Goal: Task Accomplishment & Management: Complete application form

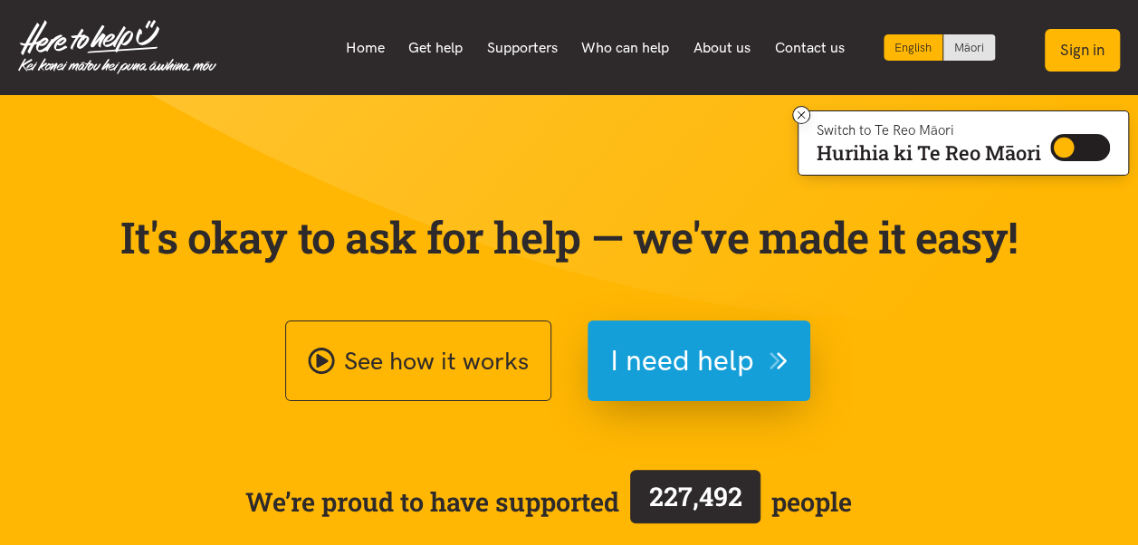
click at [1101, 61] on button "Sign in" at bounding box center [1082, 50] width 75 height 43
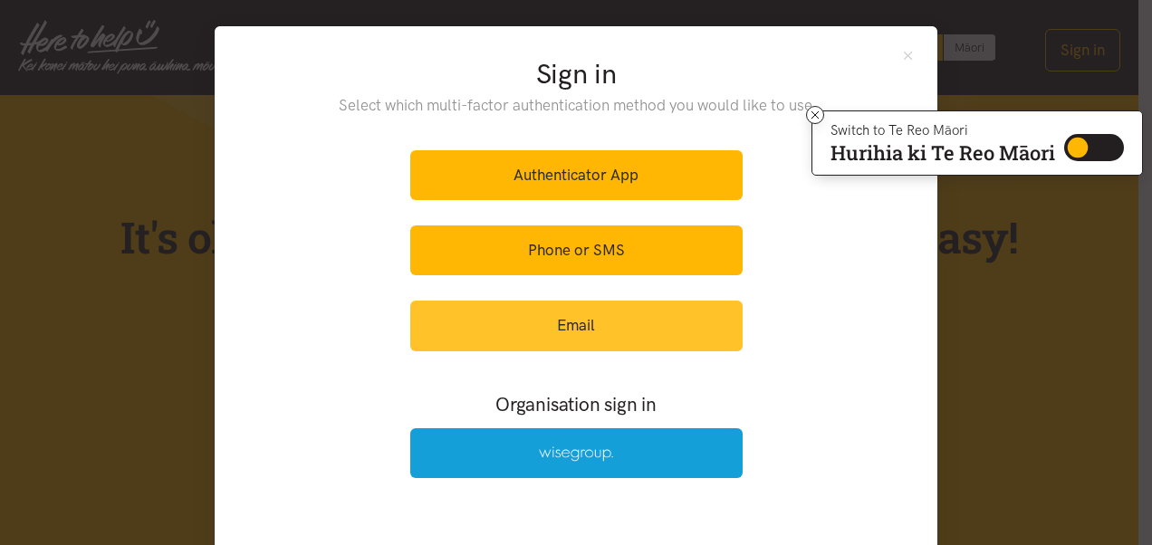
click at [583, 331] on link "Email" at bounding box center [576, 326] width 332 height 50
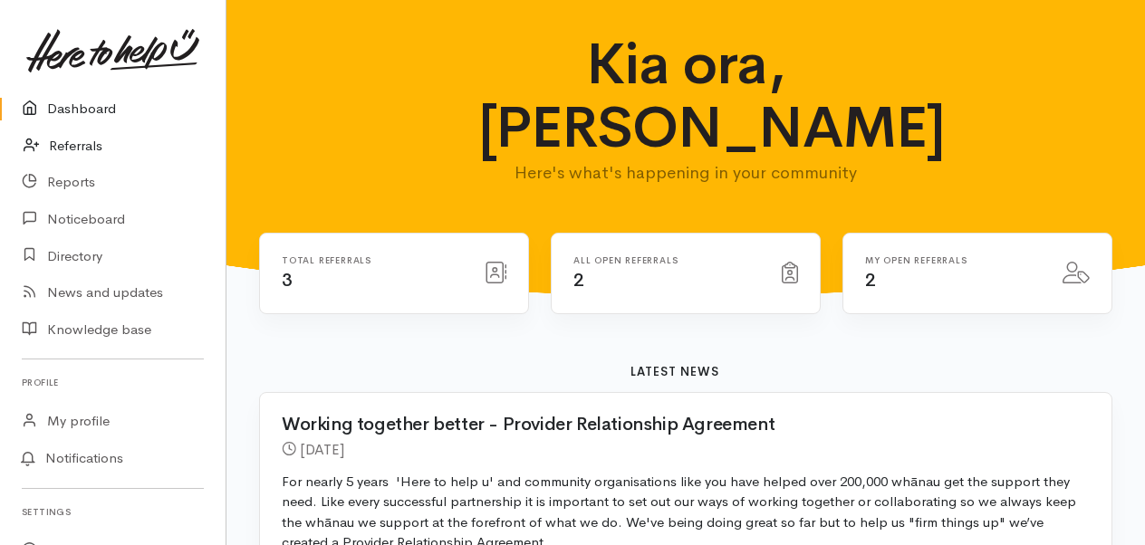
click at [92, 149] on link "Referrals" at bounding box center [112, 146] width 225 height 37
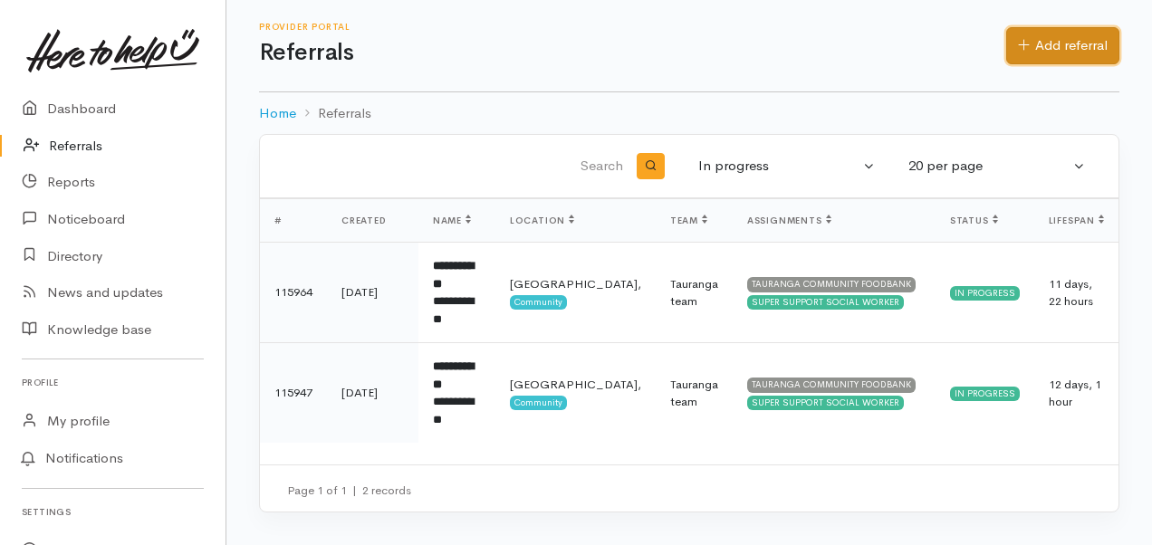
click at [1028, 42] on link "Add referral" at bounding box center [1062, 45] width 113 height 37
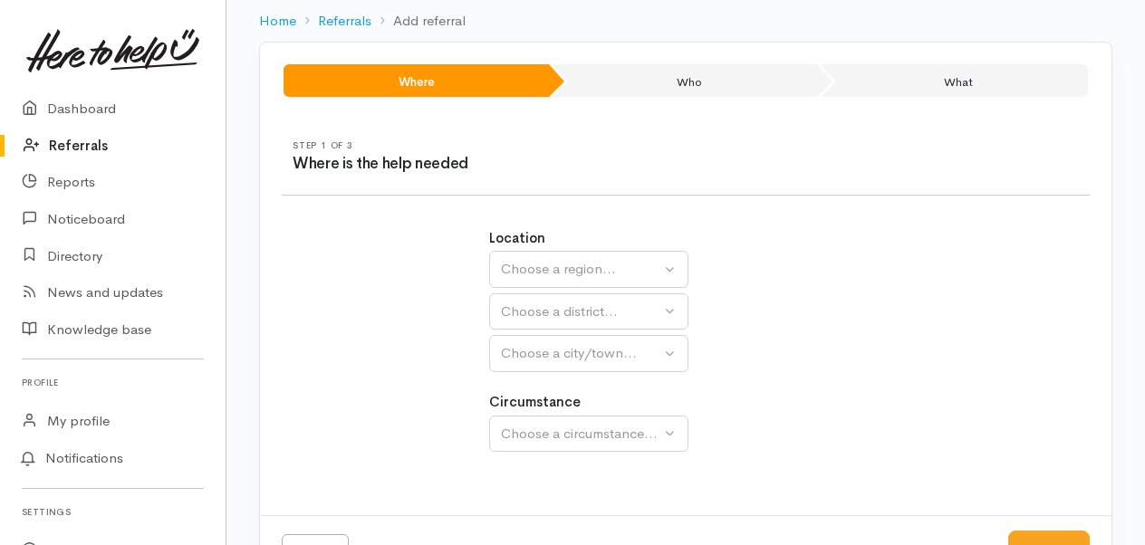
scroll to position [61, 0]
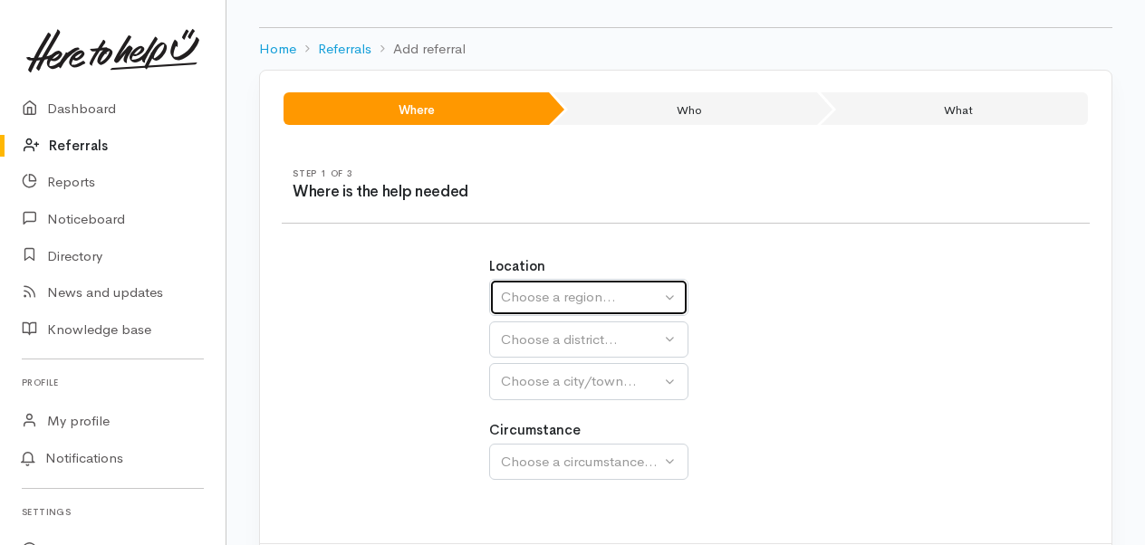
click at [679, 295] on button "Choose a region..." at bounding box center [588, 297] width 199 height 37
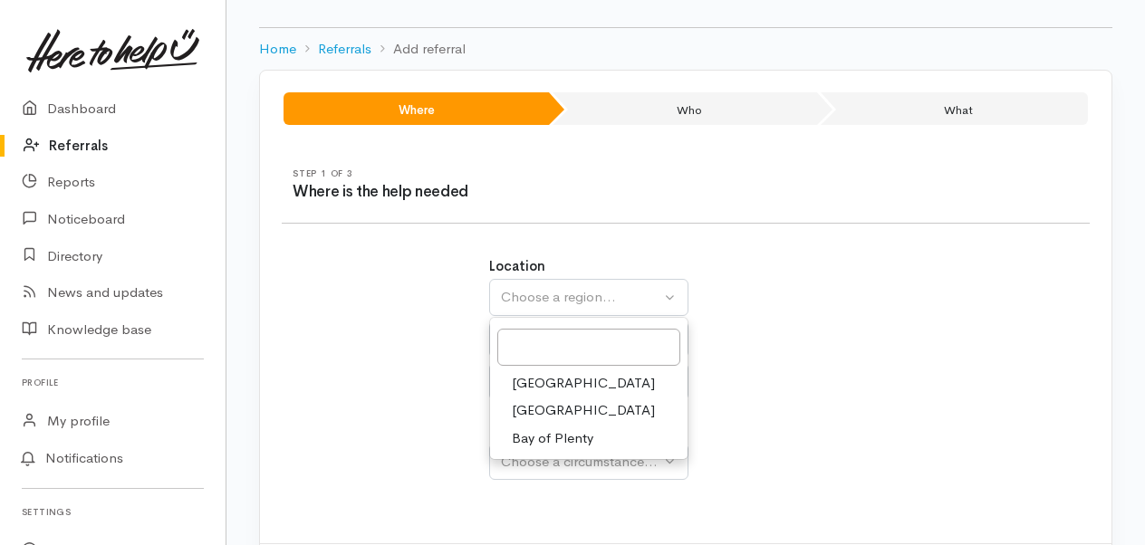
drag, startPoint x: 556, startPoint y: 440, endPoint x: 567, endPoint y: 419, distance: 23.5
click at [556, 436] on span "Bay of Plenty" at bounding box center [552, 438] width 81 height 21
select select "4"
select select
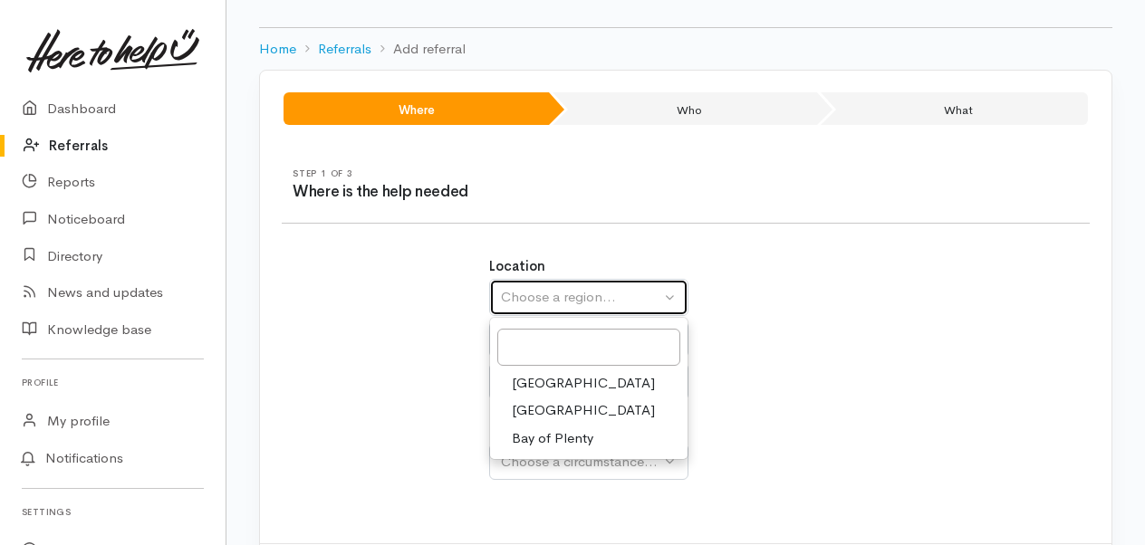
select select
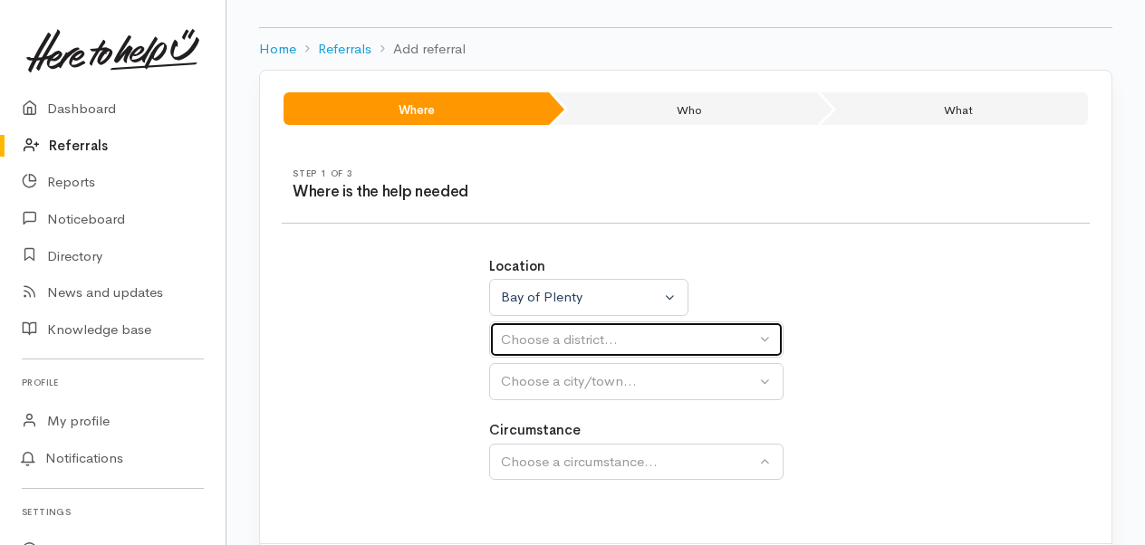
click at [765, 331] on button "Choose a district..." at bounding box center [636, 339] width 294 height 37
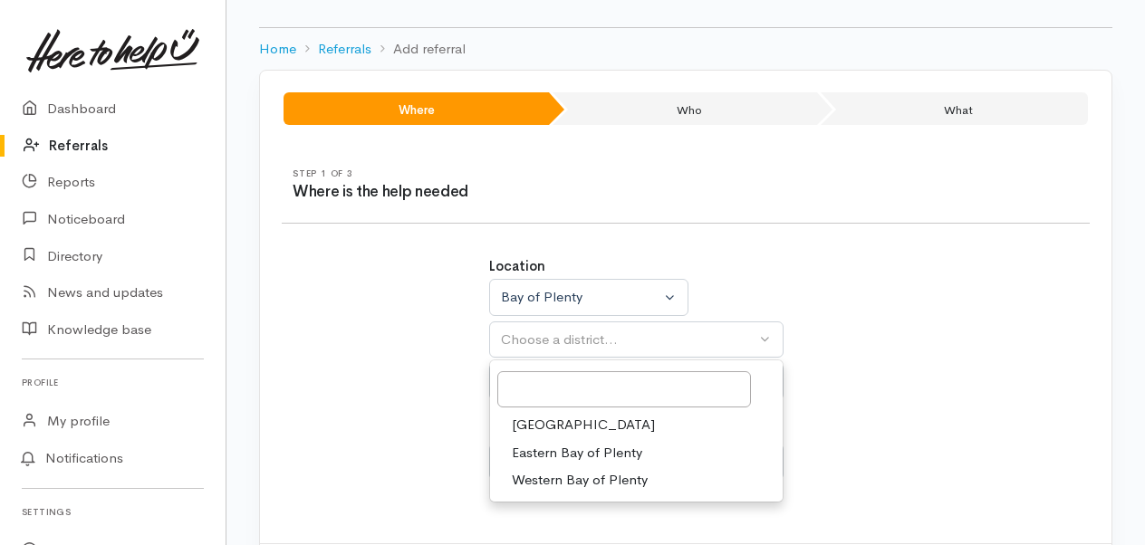
click at [551, 417] on span "[GEOGRAPHIC_DATA]" at bounding box center [583, 425] width 143 height 21
select select "6"
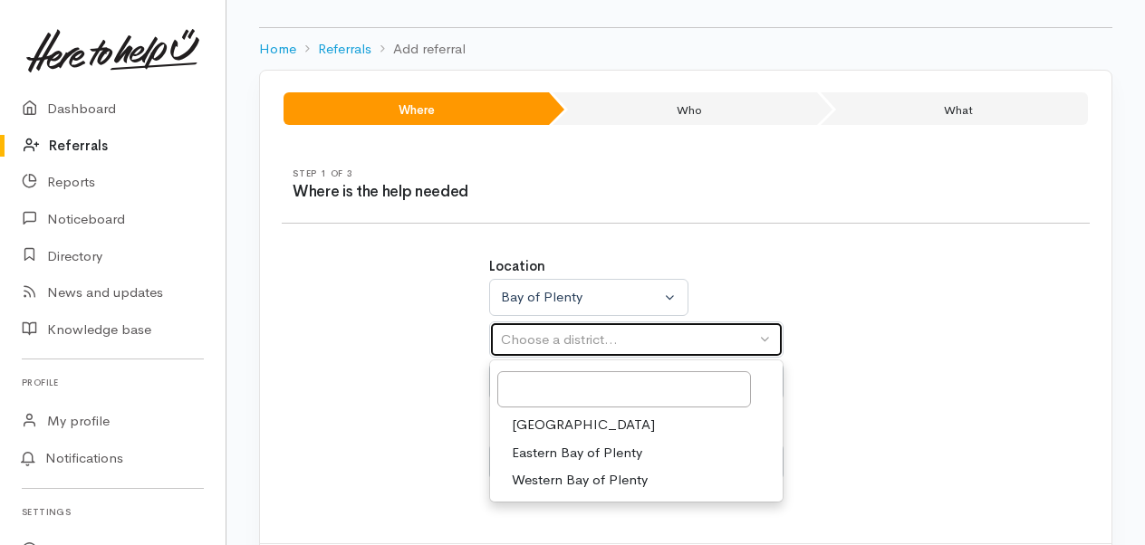
select select
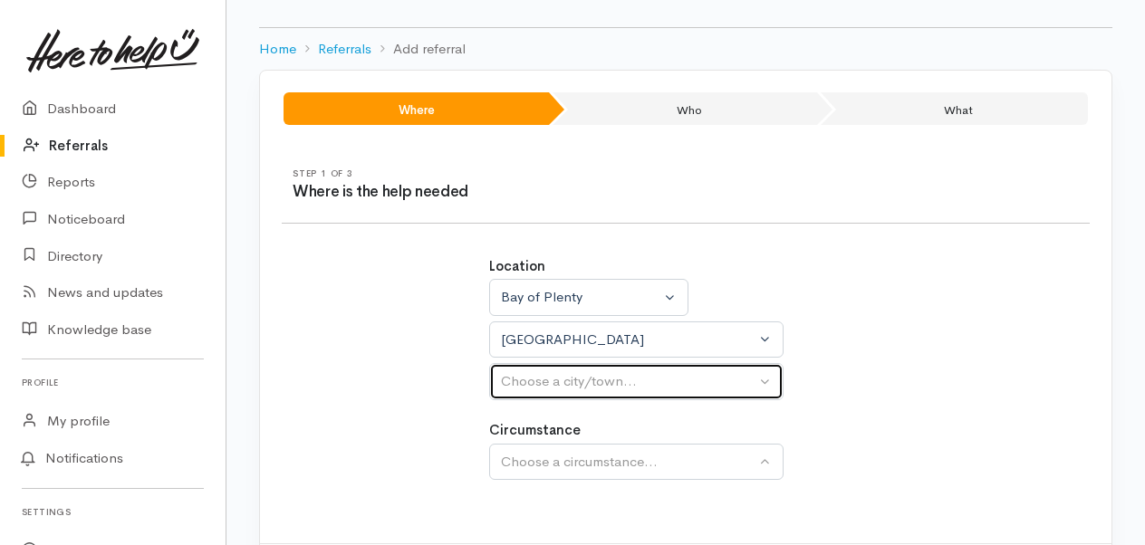
click at [763, 374] on button "Choose a city/town..." at bounding box center [636, 381] width 294 height 37
click at [766, 374] on button "Choose a city/town..." at bounding box center [636, 381] width 294 height 37
click at [762, 380] on button "Choose a city/town..." at bounding box center [636, 381] width 294 height 37
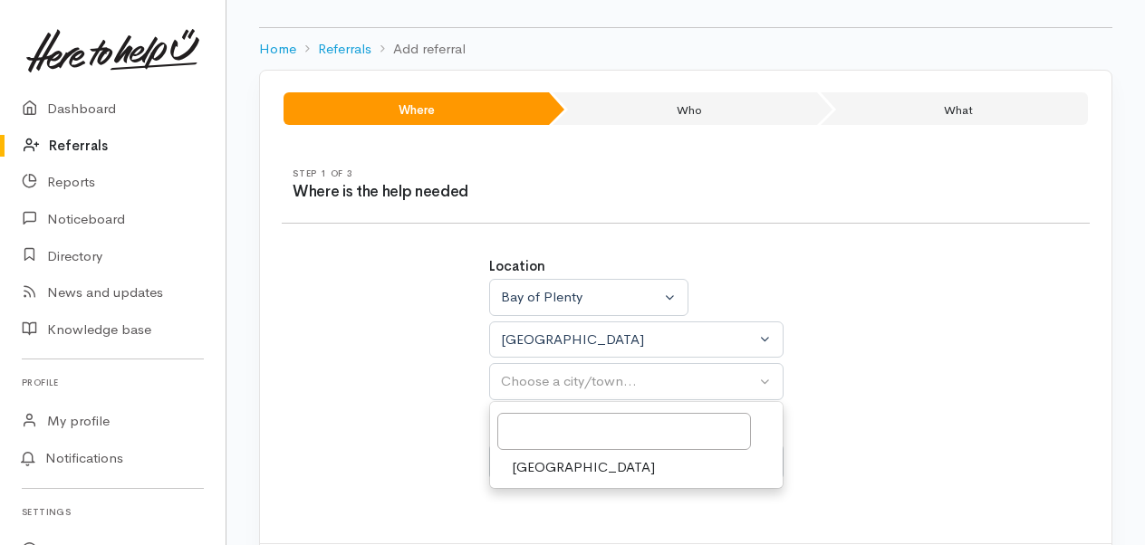
click at [549, 462] on span "[GEOGRAPHIC_DATA]" at bounding box center [583, 467] width 143 height 21
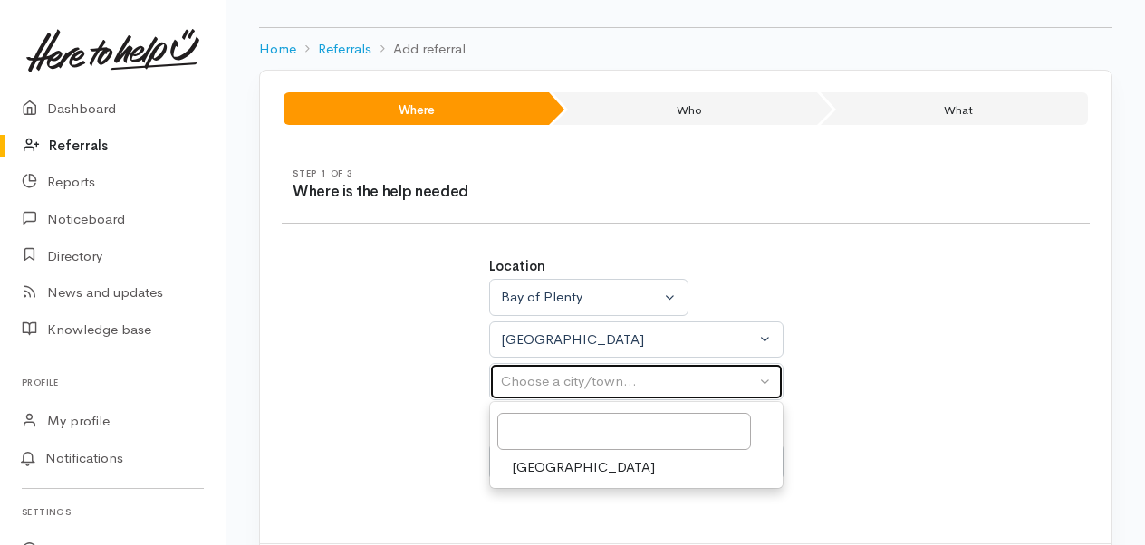
select select "4"
select select
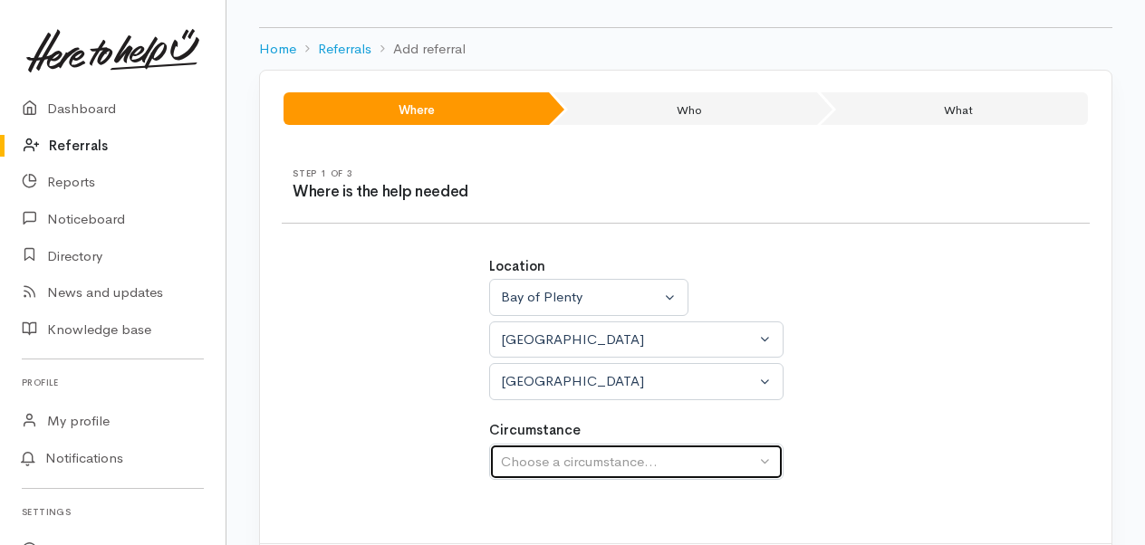
click at [765, 455] on button "Choose a circumstance..." at bounding box center [636, 462] width 294 height 37
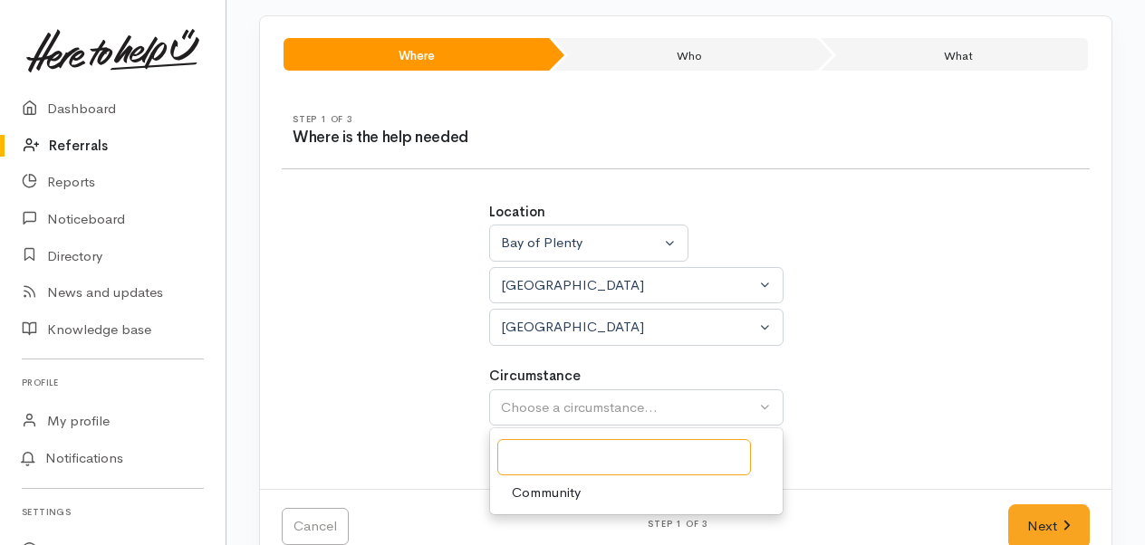
scroll to position [151, 0]
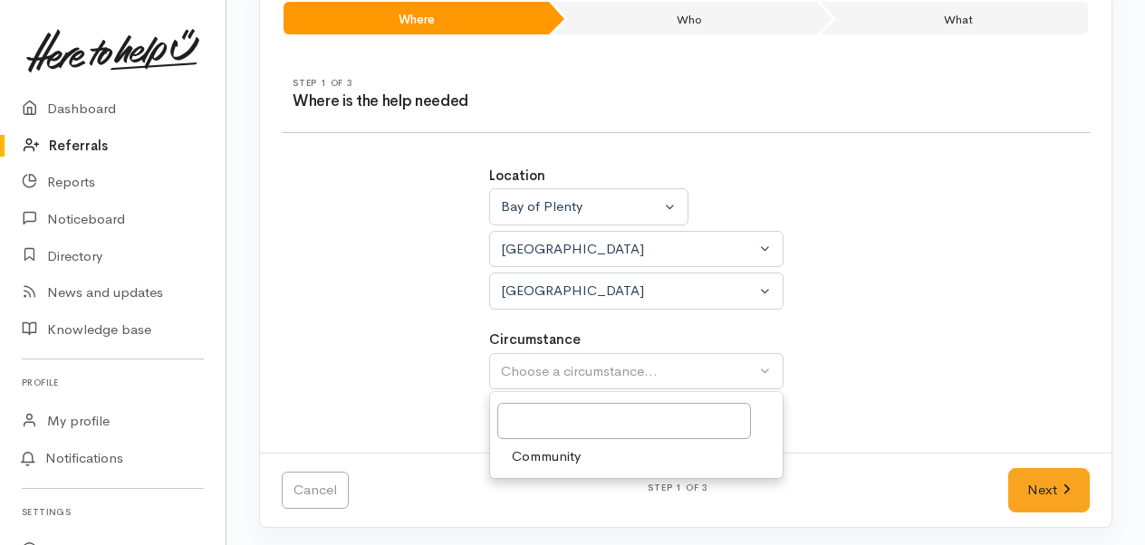
click at [896, 362] on div "Location [GEOGRAPHIC_DATA] [GEOGRAPHIC_DATA] [GEOGRAPHIC_DATA] [GEOGRAPHIC_DATA…" at bounding box center [685, 287] width 829 height 287
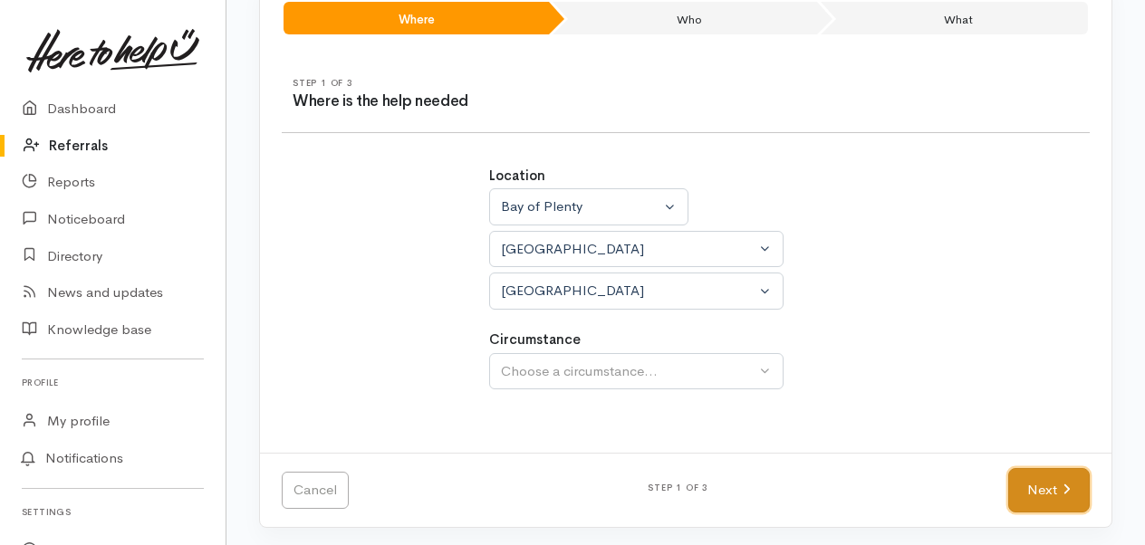
click at [1050, 491] on link "Next" at bounding box center [1048, 490] width 81 height 44
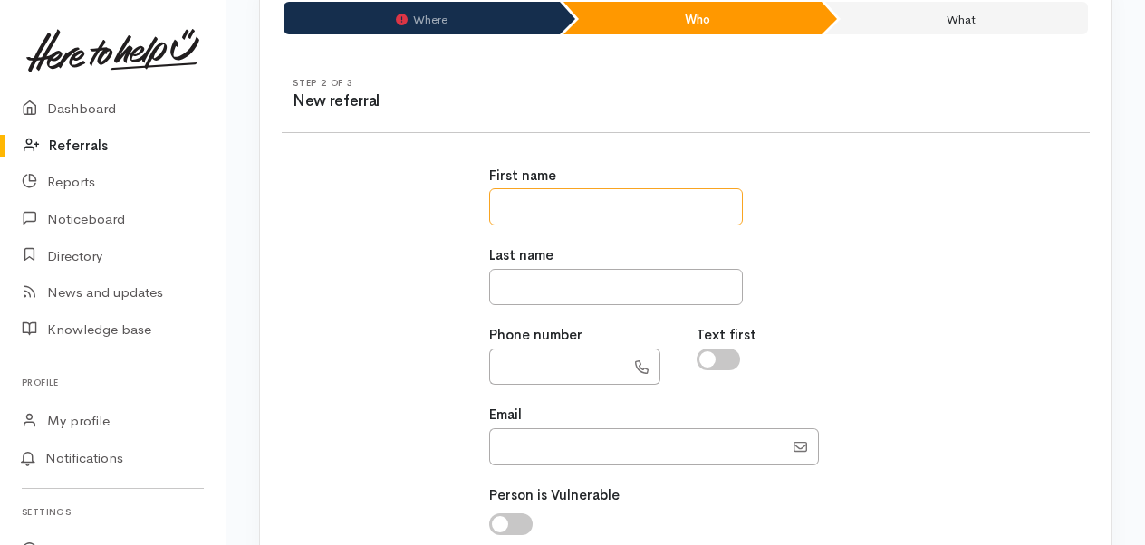
click at [511, 203] on input "text" at bounding box center [616, 206] width 254 height 37
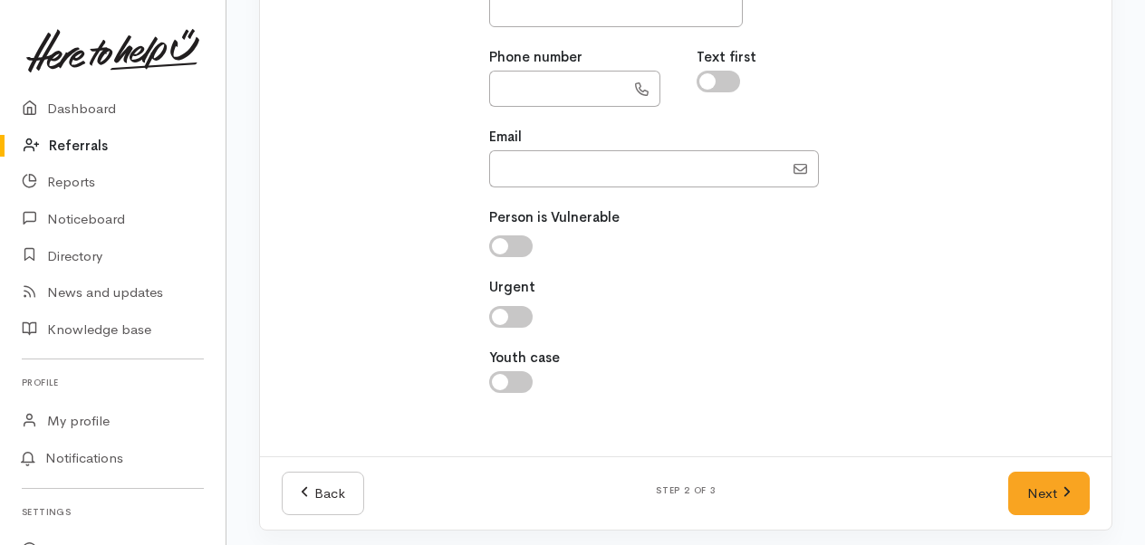
scroll to position [432, 0]
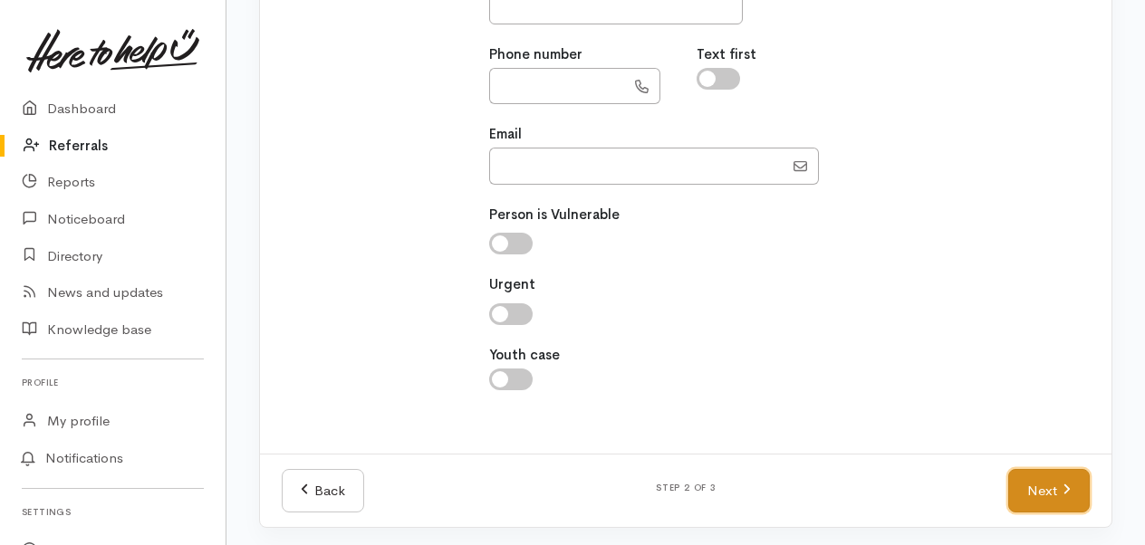
click at [1030, 482] on link "Next" at bounding box center [1048, 491] width 81 height 44
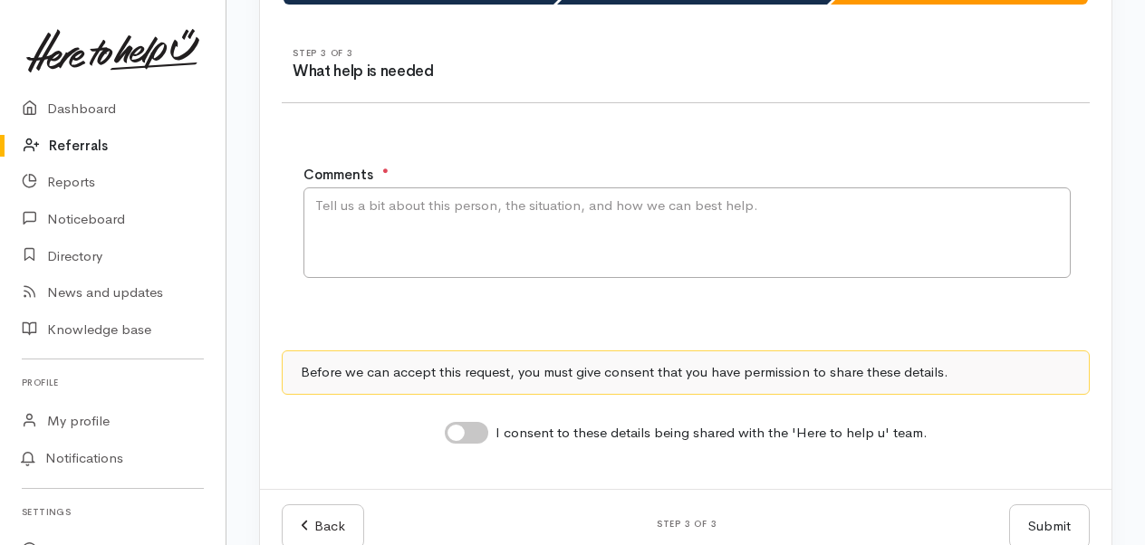
scroll to position [219, 0]
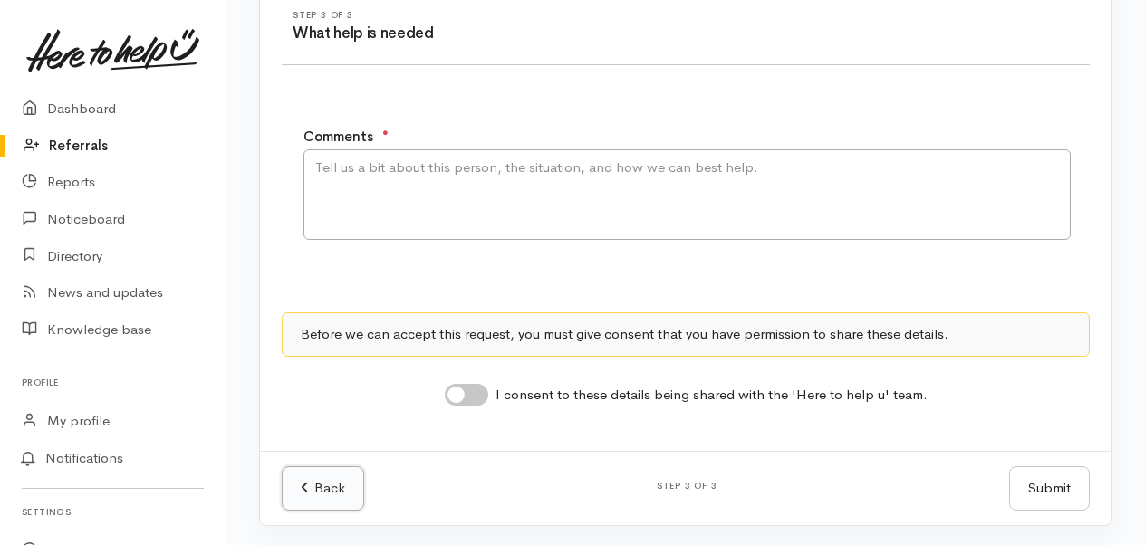
click at [345, 481] on link "Back" at bounding box center [323, 488] width 82 height 44
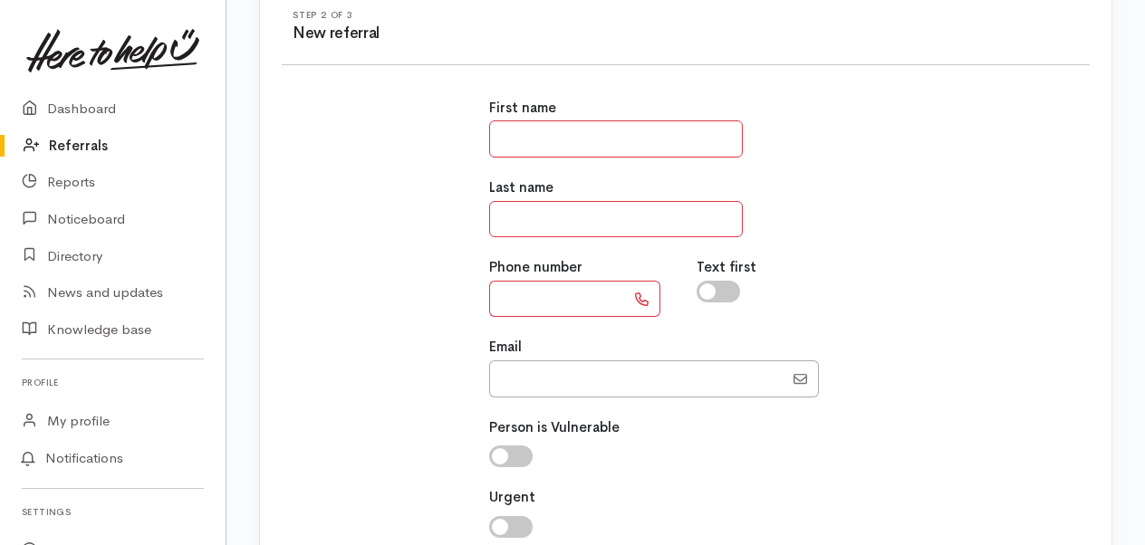
click at [650, 150] on input "text" at bounding box center [616, 138] width 254 height 37
type input "******"
click at [610, 210] on input "text" at bounding box center [616, 219] width 254 height 37
type input "*****"
click at [557, 300] on input "text" at bounding box center [557, 299] width 136 height 37
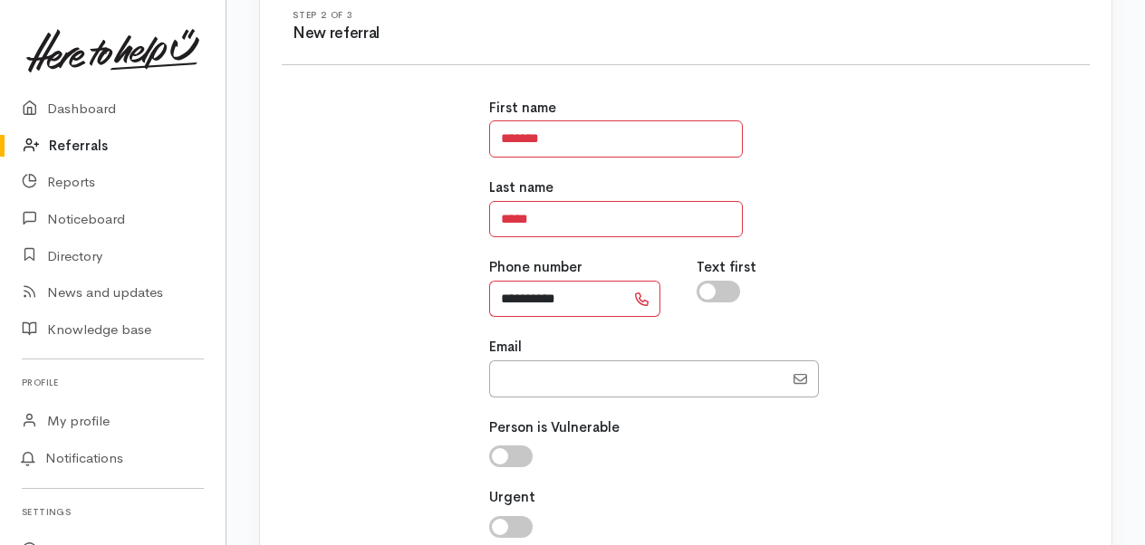
type input "**********"
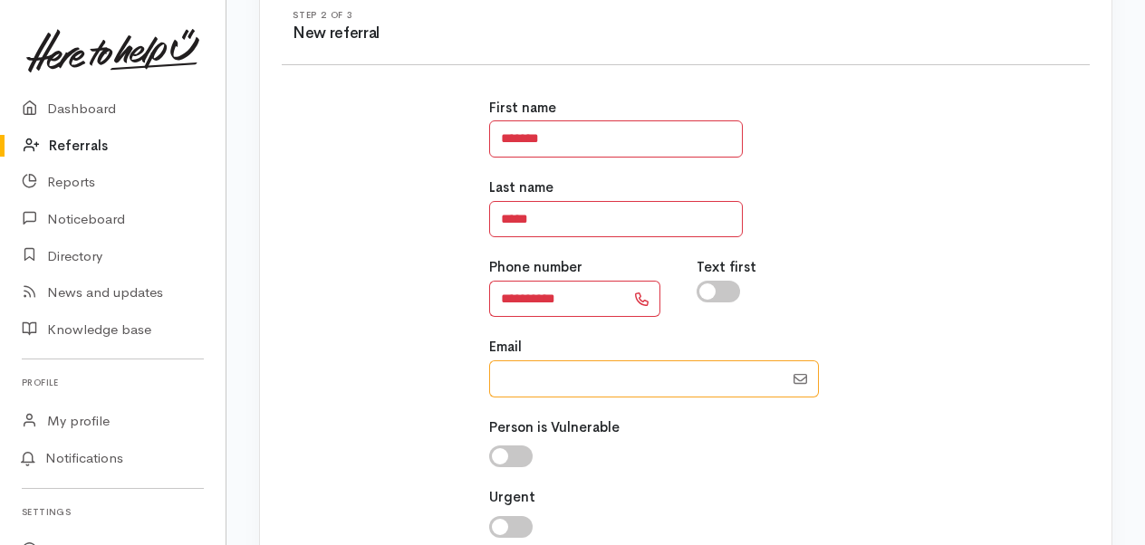
click at [578, 360] on input "Email" at bounding box center [636, 378] width 294 height 37
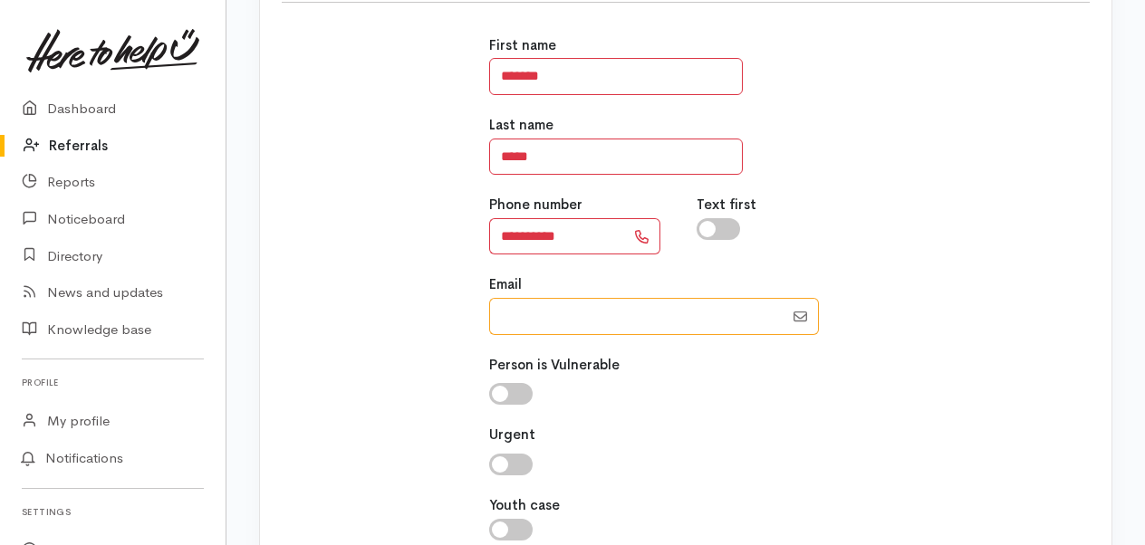
scroll to position [310, 0]
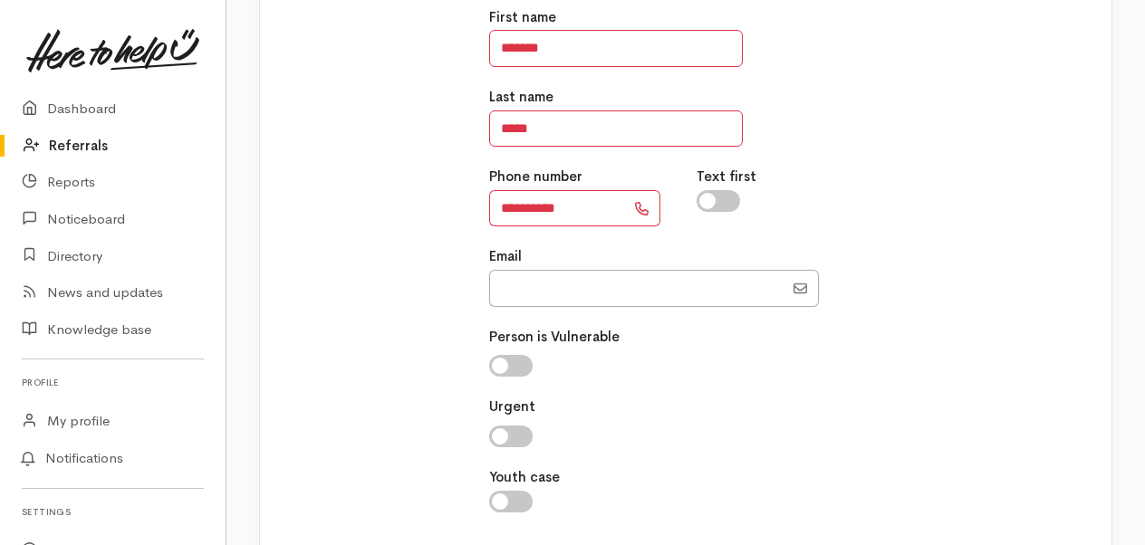
click at [506, 355] on input "checkbox" at bounding box center [510, 366] width 43 height 22
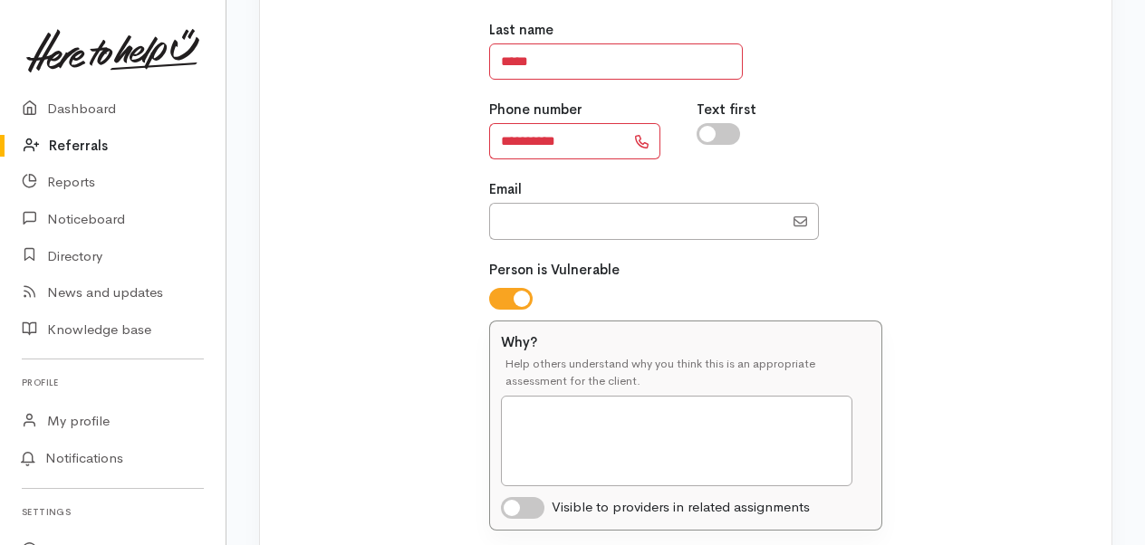
scroll to position [491, 0]
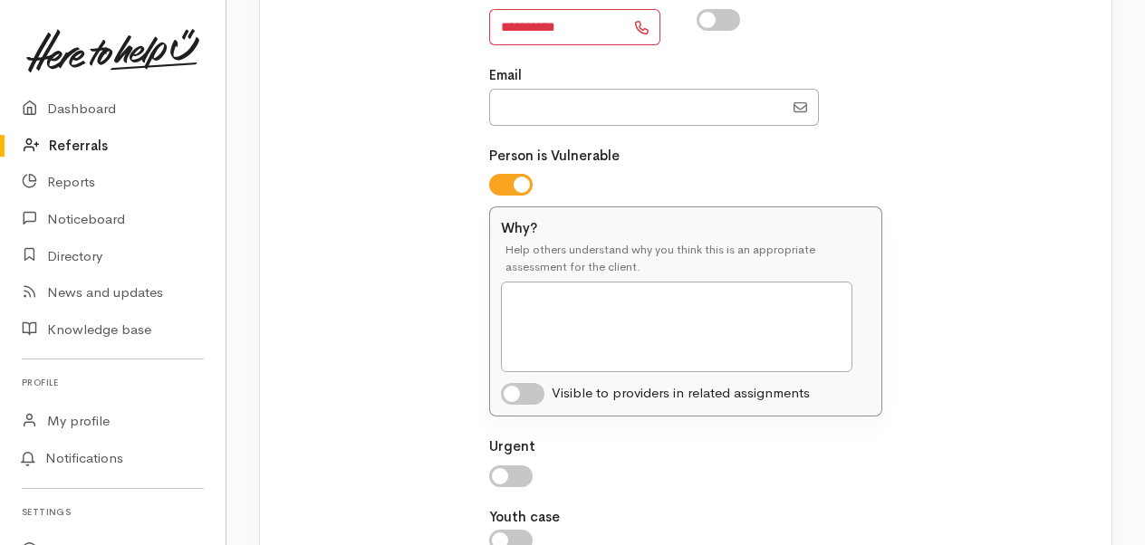
click at [489, 174] on input "checkbox" at bounding box center [510, 185] width 43 height 22
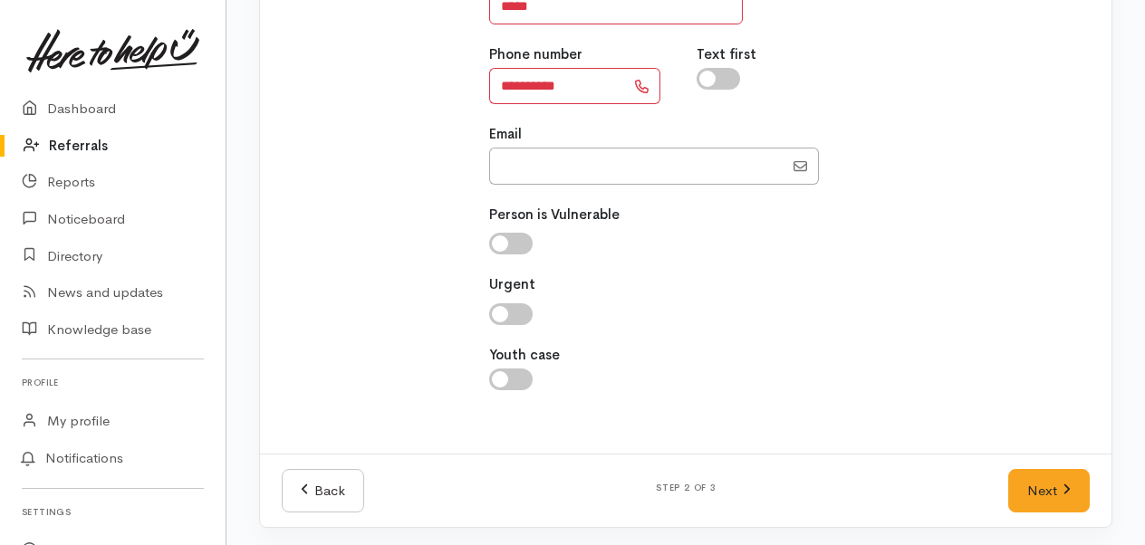
click at [489, 233] on input "checkbox" at bounding box center [510, 244] width 43 height 22
checkbox input "true"
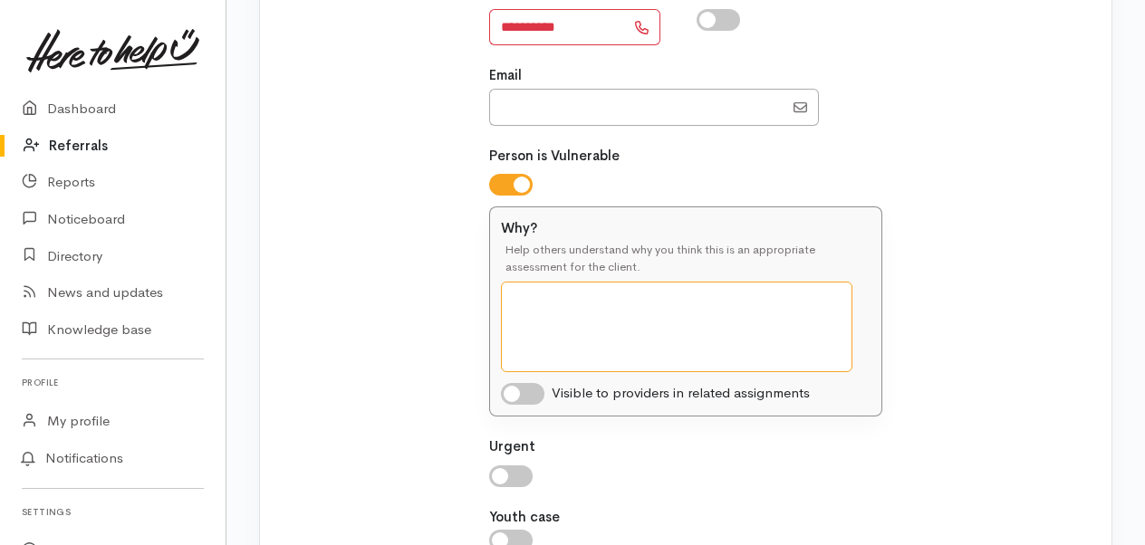
click at [610, 290] on textarea "Why?" at bounding box center [676, 327] width 351 height 91
type textarea "c"
click at [700, 317] on textarea "Client has poor mobility and lives with his daughter who assists with his cares." at bounding box center [676, 327] width 351 height 91
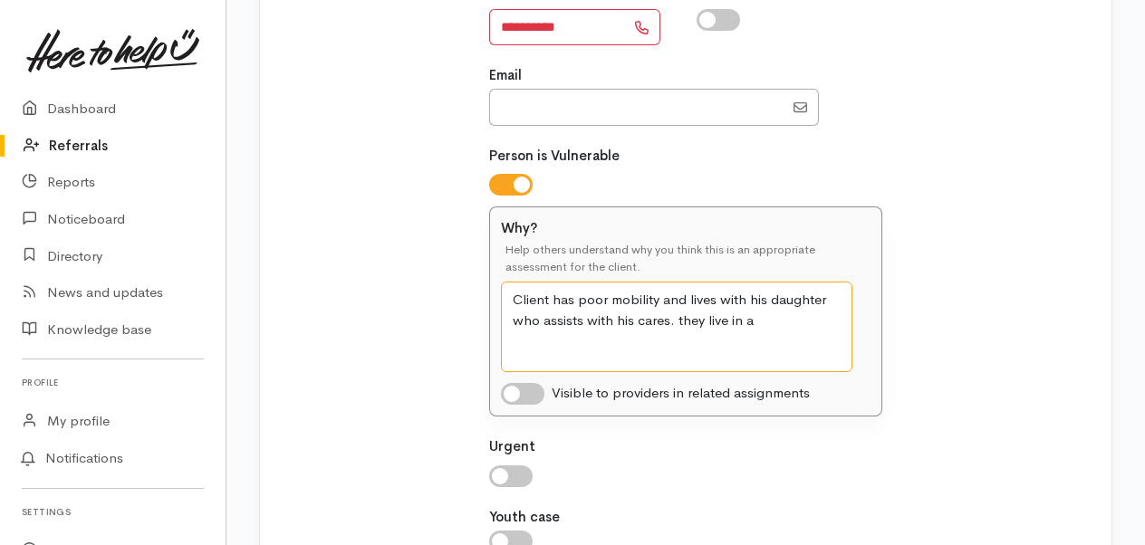
drag, startPoint x: 676, startPoint y: 319, endPoint x: 686, endPoint y: 319, distance: 10.9
click at [686, 319] on textarea "Client has poor mobility and lives with his daughter who assists with his cares…" at bounding box center [676, 327] width 351 height 91
click at [764, 305] on textarea "Client has poor mobility and lives with his daughter who assists with his cares…" at bounding box center [676, 327] width 351 height 91
click at [779, 316] on textarea "Client has poor mobility and lives with his daughter who assists with his cares…" at bounding box center [676, 327] width 351 height 91
click at [752, 313] on textarea "Client has poor mobility and lives with his daughter who assists with his cares…" at bounding box center [676, 327] width 351 height 91
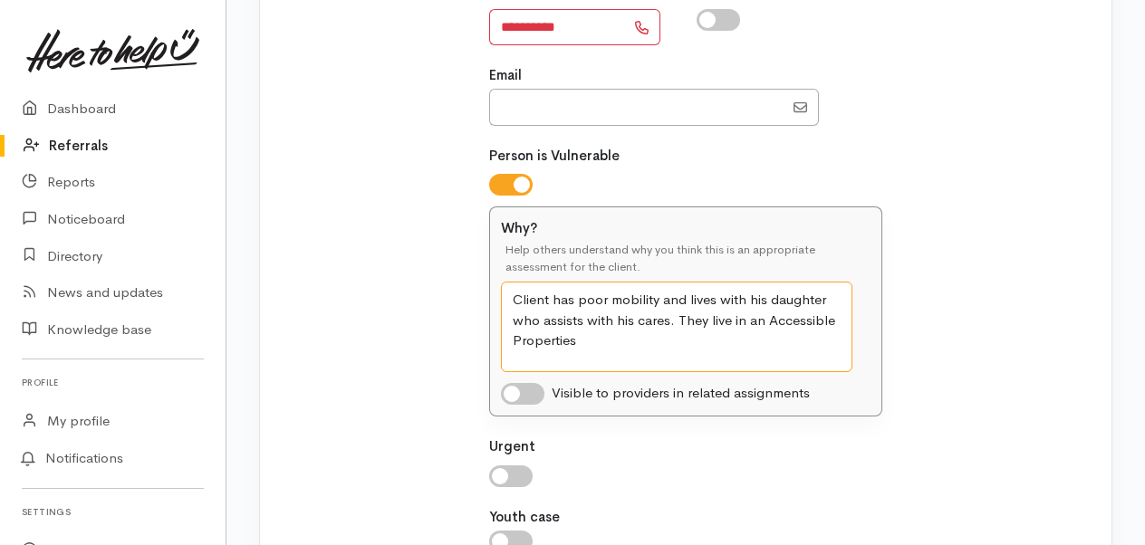
click at [766, 319] on textarea "Client has poor mobility and lives with his daughter who assists with his cares…" at bounding box center [676, 327] width 351 height 91
click at [576, 335] on textarea "Client has poor mobility and lives with his daughter who assists with his cares…" at bounding box center [676, 327] width 351 height 91
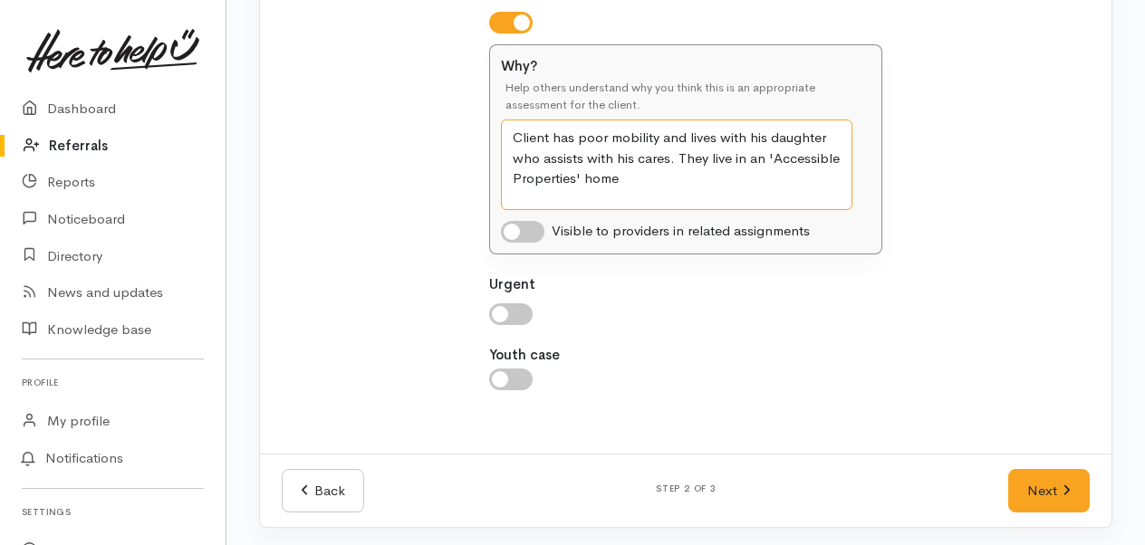
type textarea "Client has poor mobility and lives with his daughter who assists with his cares…"
click at [505, 306] on input "checkbox" at bounding box center [510, 314] width 43 height 22
checkbox input "true"
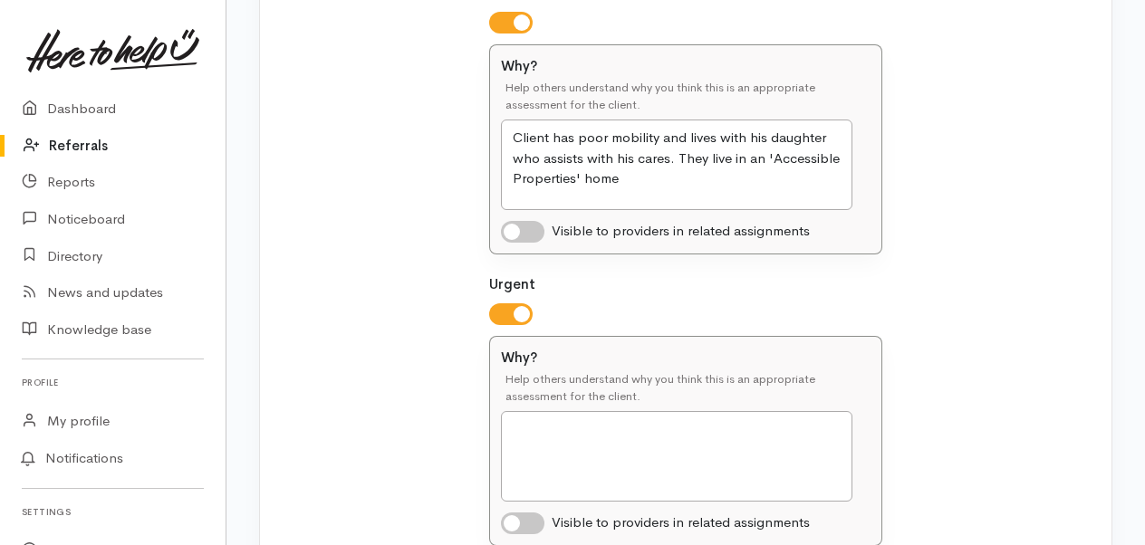
scroll to position [743, 0]
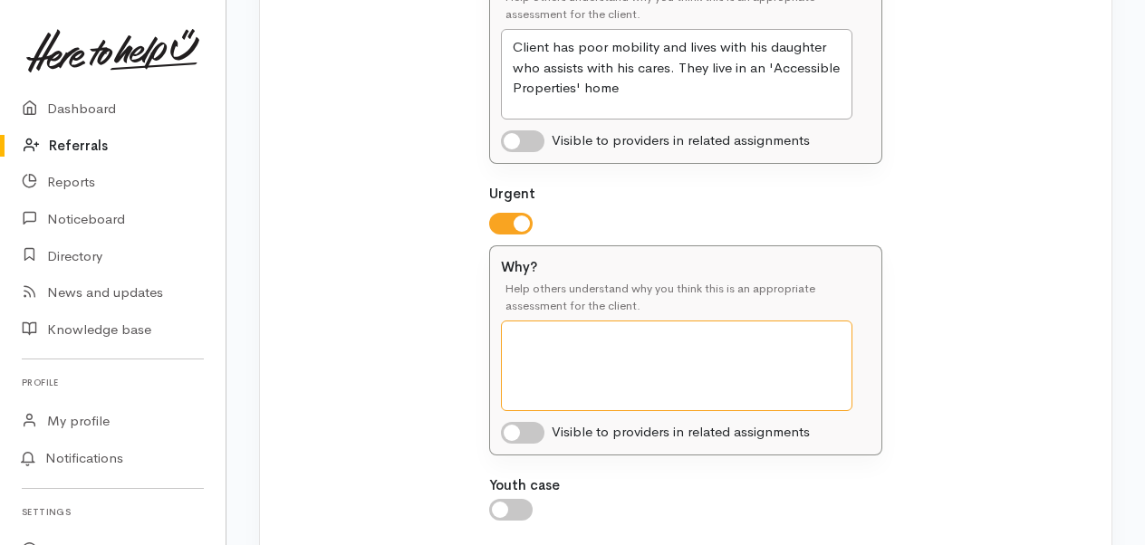
click at [619, 344] on textarea "Why?" at bounding box center [676, 366] width 351 height 91
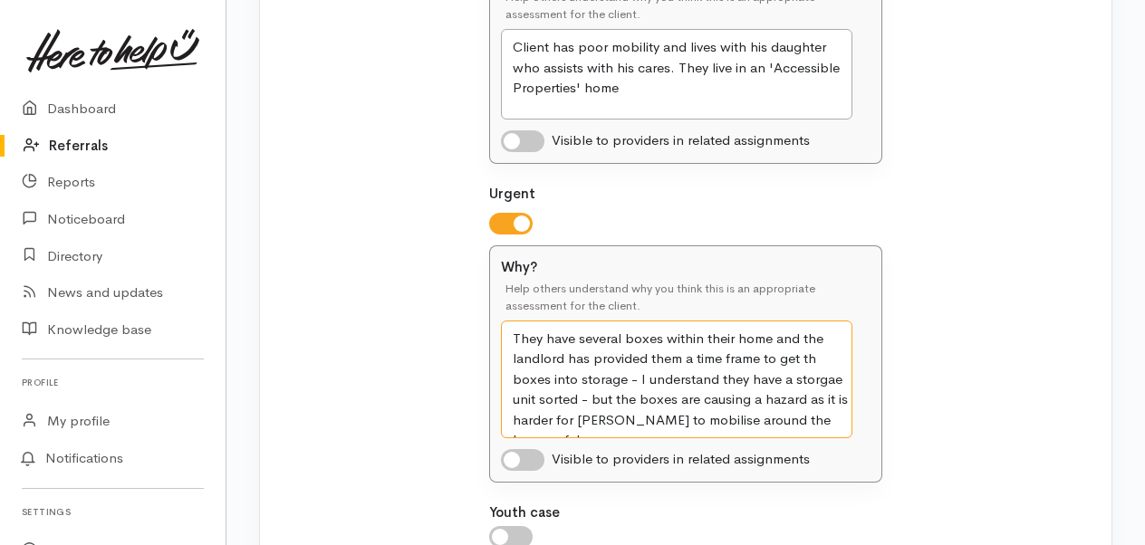
click at [839, 414] on textarea "They have several boxes within their home and the landlord has provided them a …" at bounding box center [676, 380] width 351 height 118
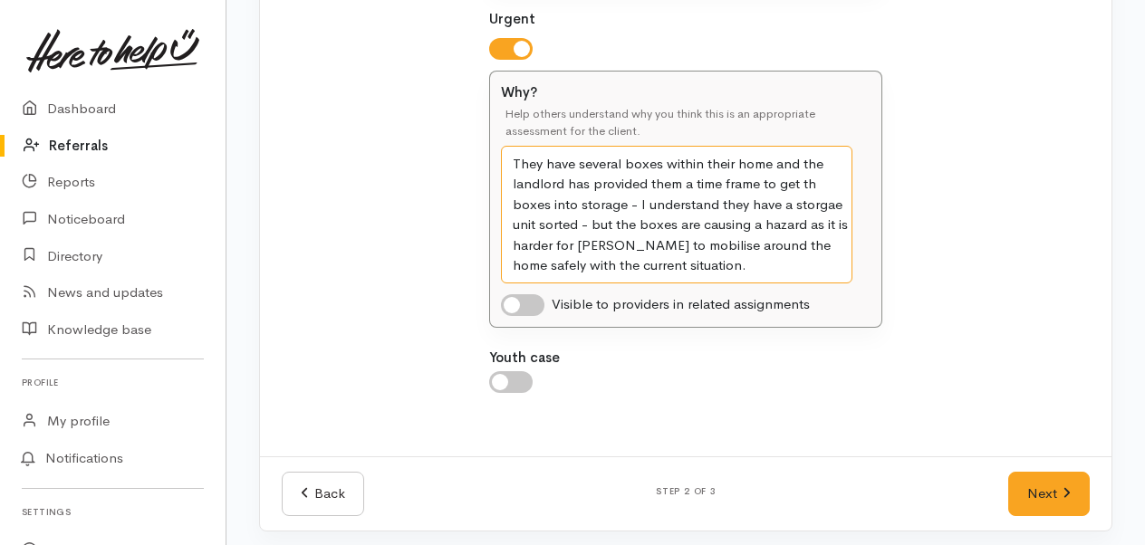
scroll to position [920, 0]
type textarea "They have several boxes within their home and the landlord has provided them a …"
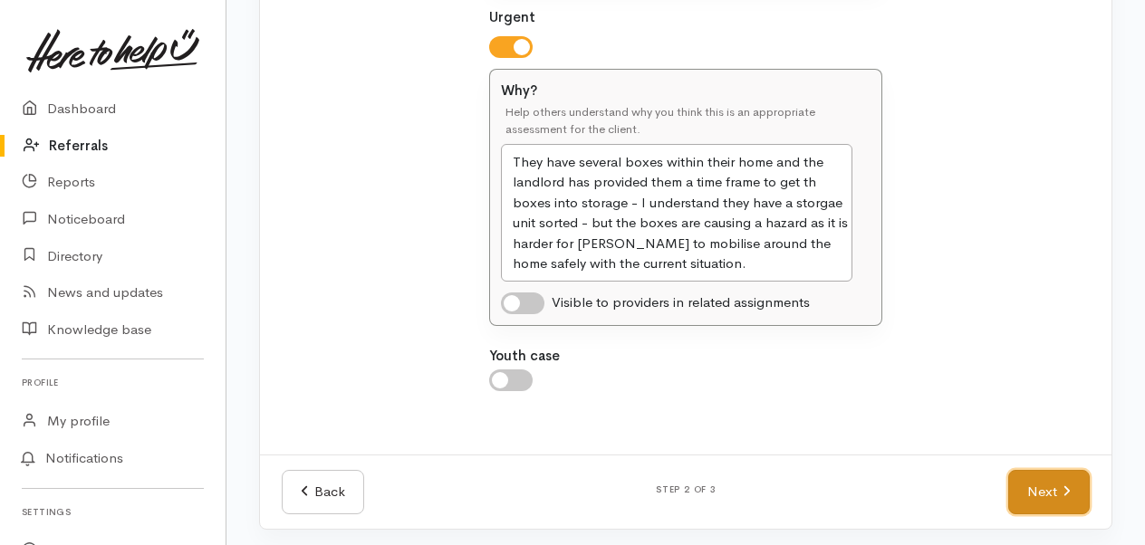
click at [1054, 492] on link "Next" at bounding box center [1048, 492] width 81 height 44
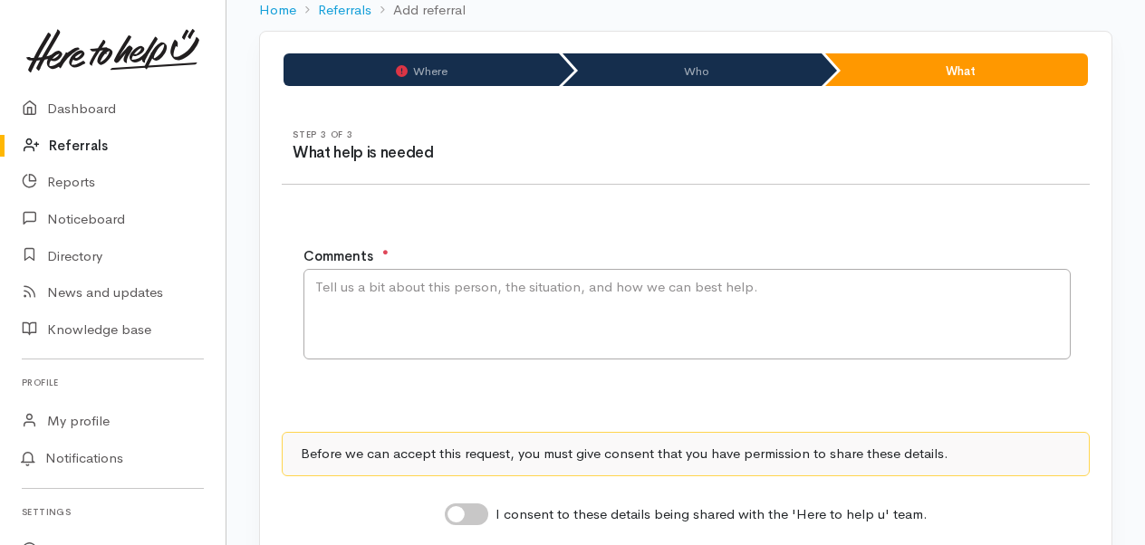
scroll to position [129, 0]
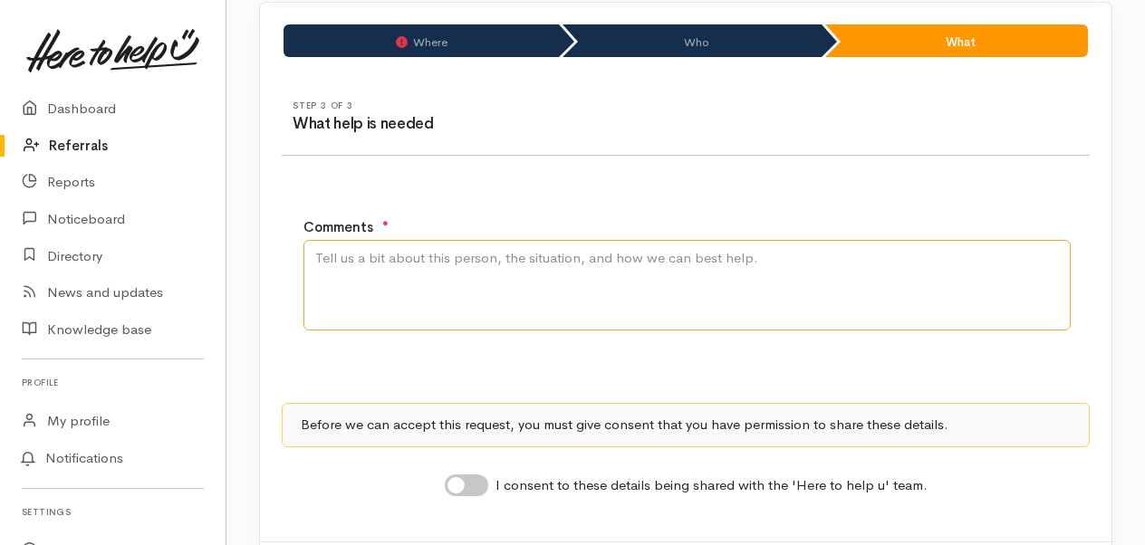
click at [462, 275] on textarea "Comments" at bounding box center [686, 285] width 767 height 91
type textarea "H"
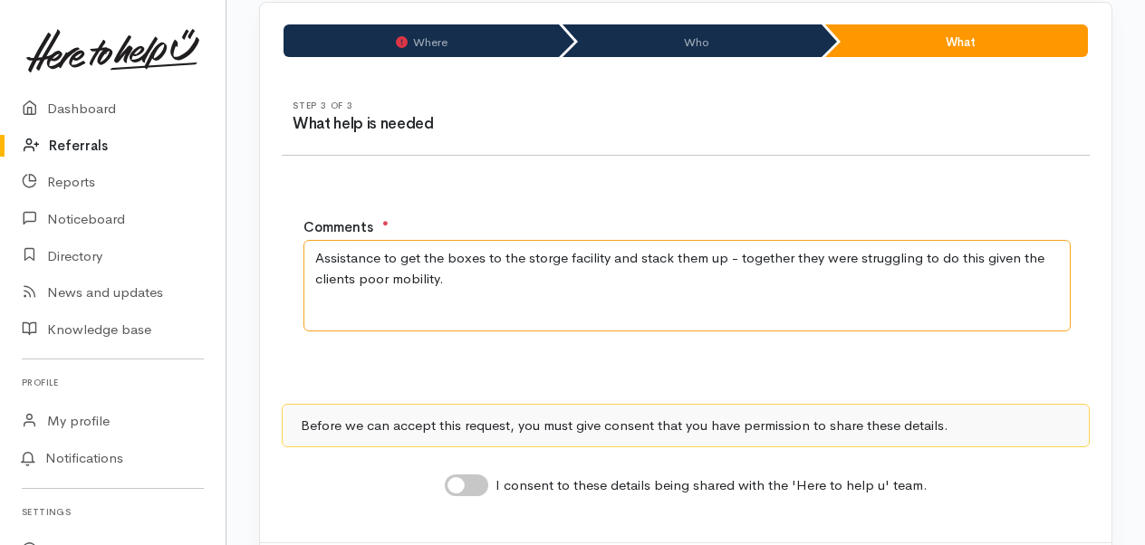
click at [467, 279] on textarea "Assistance to get the boxes to the storge facility and stack them up - together…" at bounding box center [686, 285] width 767 height 91
drag, startPoint x: 828, startPoint y: 286, endPoint x: 452, endPoint y: 282, distance: 375.8
click at [451, 282] on textarea "Assistance to get the boxes to the storge facility and stack them up - together…" at bounding box center [686, 285] width 767 height 91
drag, startPoint x: 437, startPoint y: 277, endPoint x: 451, endPoint y: 275, distance: 13.7
click at [451, 275] on textarea "Assistance to get the boxes to the storge facility and stack them up - together…" at bounding box center [686, 285] width 767 height 91
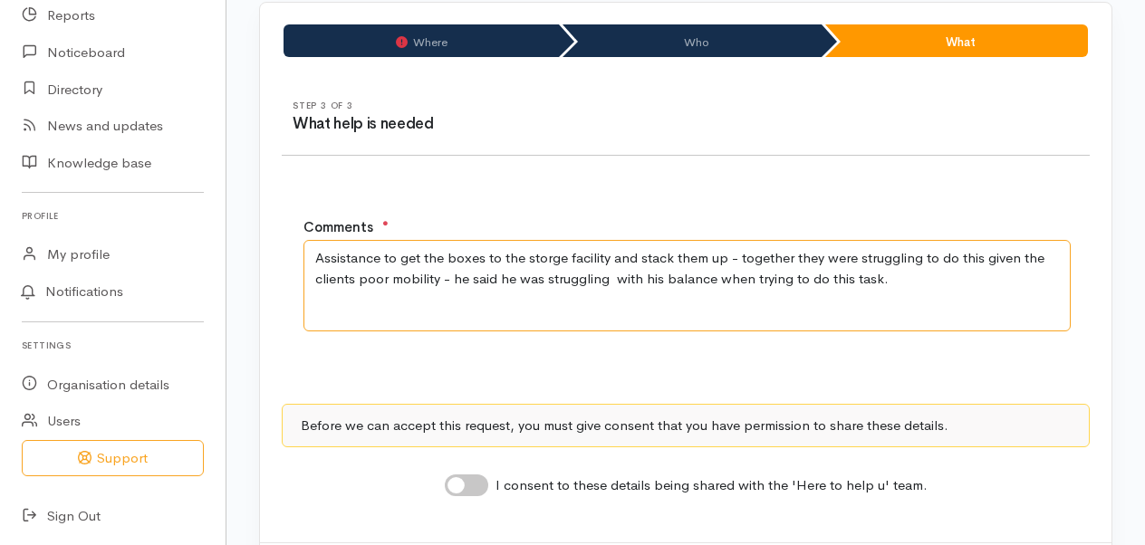
scroll to position [219, 0]
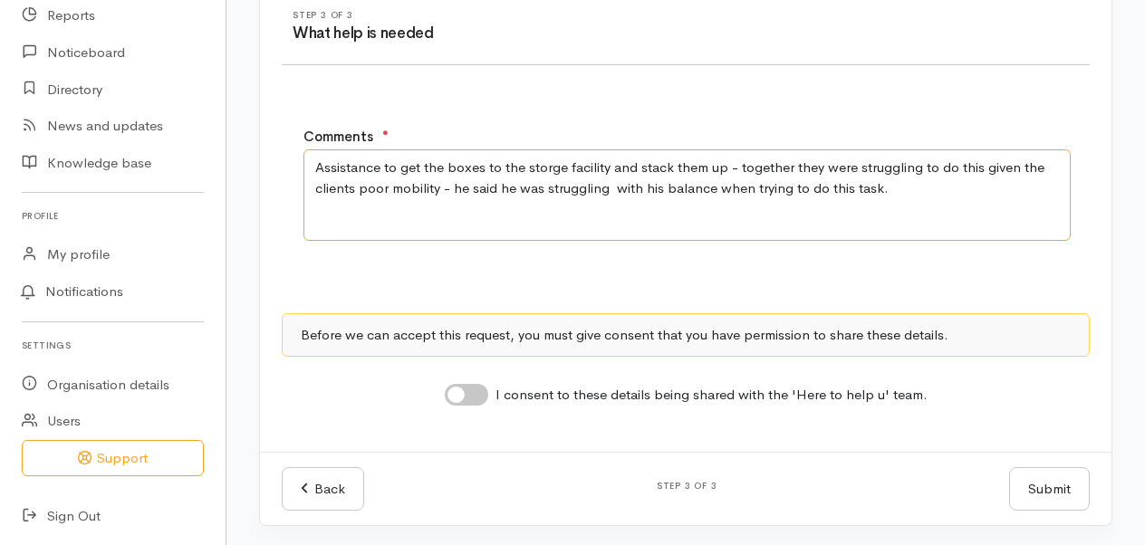
type textarea "Assistance to get the boxes to the storge facility and stack them up - together…"
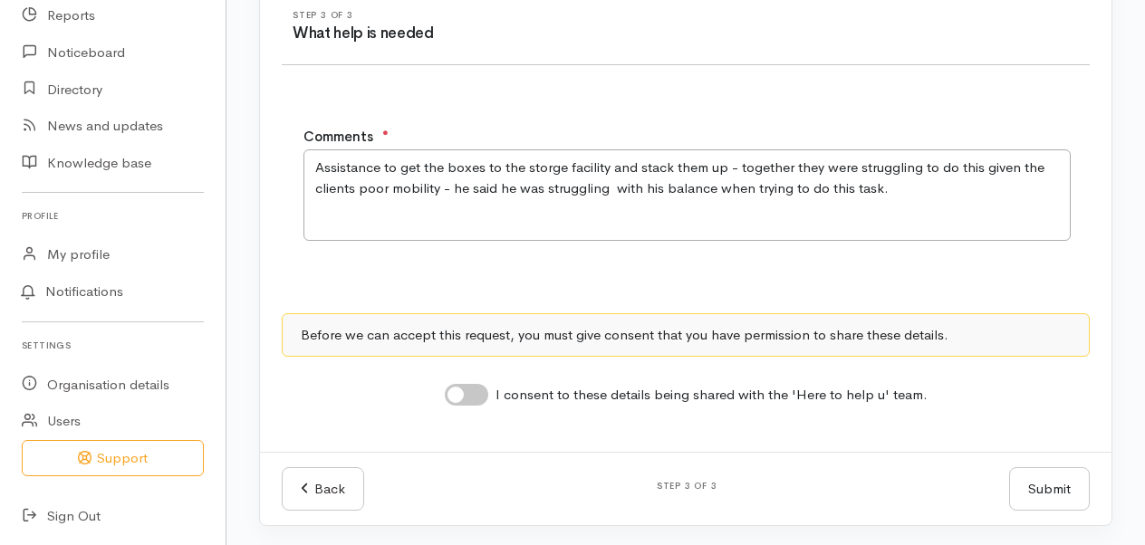
click at [464, 388] on input "I consent to these details being shared with the 'Here to help u' team." at bounding box center [466, 395] width 43 height 22
checkbox input "true"
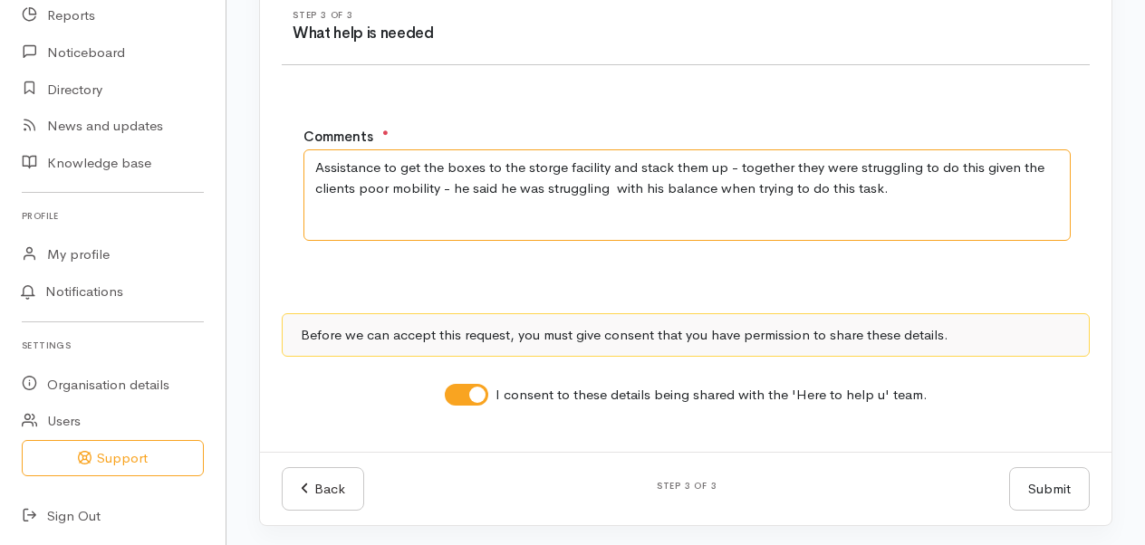
drag, startPoint x: 551, startPoint y: 213, endPoint x: 554, endPoint y: 202, distance: 11.5
click at [552, 213] on textarea "Assistance to get the boxes to the storge facility and stack them up - together…" at bounding box center [686, 194] width 767 height 91
drag, startPoint x: 523, startPoint y: 185, endPoint x: 668, endPoint y: 190, distance: 145.0
click at [668, 190] on textarea "Assistance to get the boxes to the storge facility and stack them up - together…" at bounding box center [686, 194] width 767 height 91
click at [720, 196] on textarea "Assistance to get the boxes to the storge facility and stack them up - together…" at bounding box center [686, 194] width 767 height 91
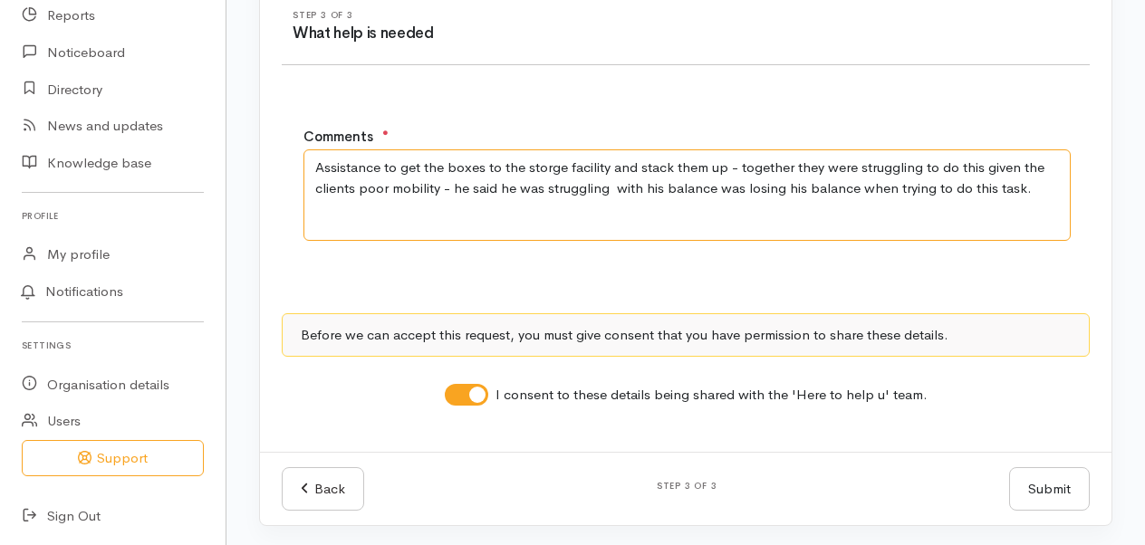
drag, startPoint x: 724, startPoint y: 188, endPoint x: 850, endPoint y: 185, distance: 125.9
click at [854, 185] on textarea "Assistance to get the boxes to the storge facility and stack them up - together…" at bounding box center [686, 194] width 767 height 91
drag, startPoint x: 721, startPoint y: 187, endPoint x: 729, endPoint y: 192, distance: 9.8
click at [729, 192] on textarea "Assistance to get the boxes to the storge facility and stack them up - together…" at bounding box center [686, 194] width 767 height 91
drag, startPoint x: 461, startPoint y: 185, endPoint x: 909, endPoint y: 184, distance: 448.2
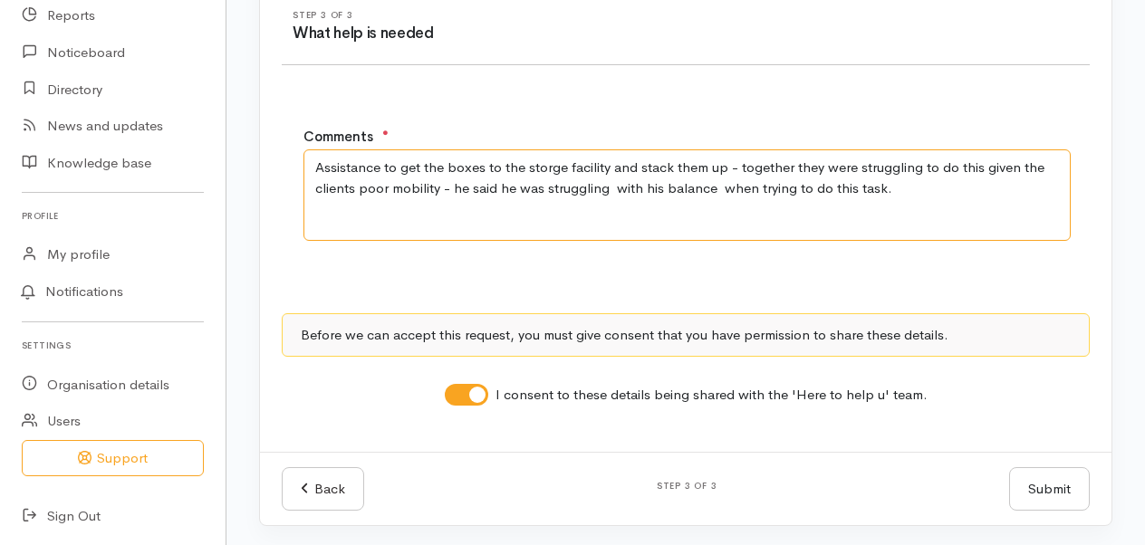
click at [911, 185] on textarea "Assistance to get the boxes to the storge facility and stack them up - together…" at bounding box center [686, 194] width 767 height 91
type textarea "Assistance to get the boxes to the storge facility and stack them up - together…"
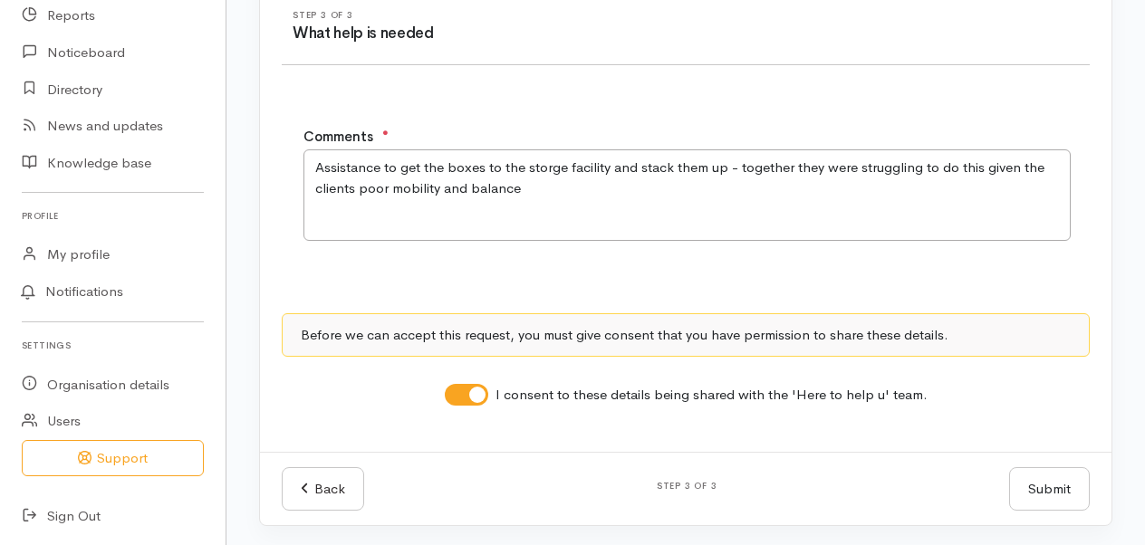
click at [1033, 482] on button "Submit" at bounding box center [1049, 489] width 81 height 44
click at [1039, 478] on button "Submit" at bounding box center [1049, 489] width 81 height 44
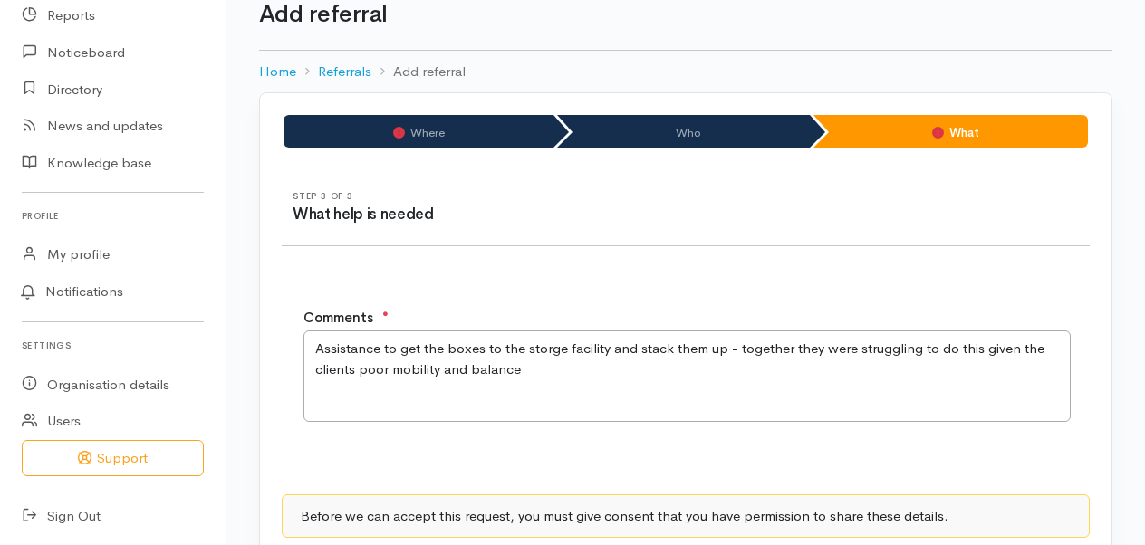
click at [701, 129] on li "Who" at bounding box center [683, 131] width 253 height 33
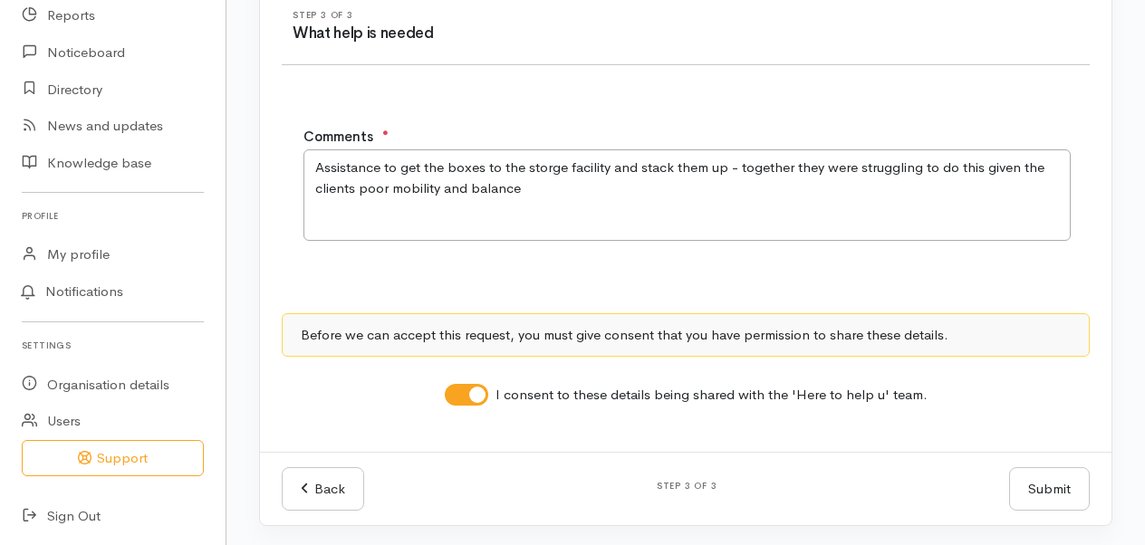
scroll to position [129, 0]
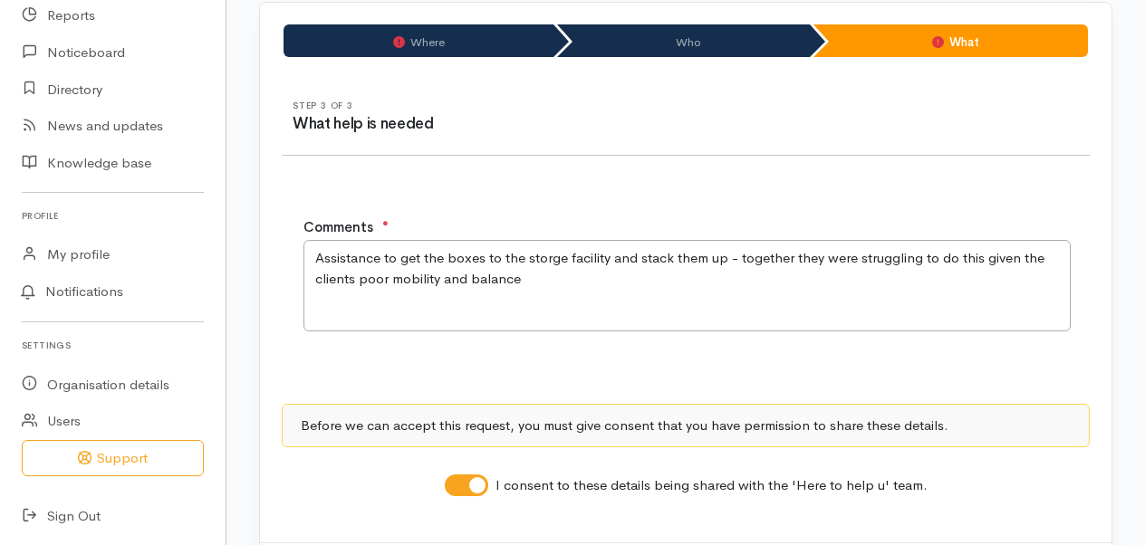
click at [703, 35] on li "Who" at bounding box center [683, 40] width 253 height 33
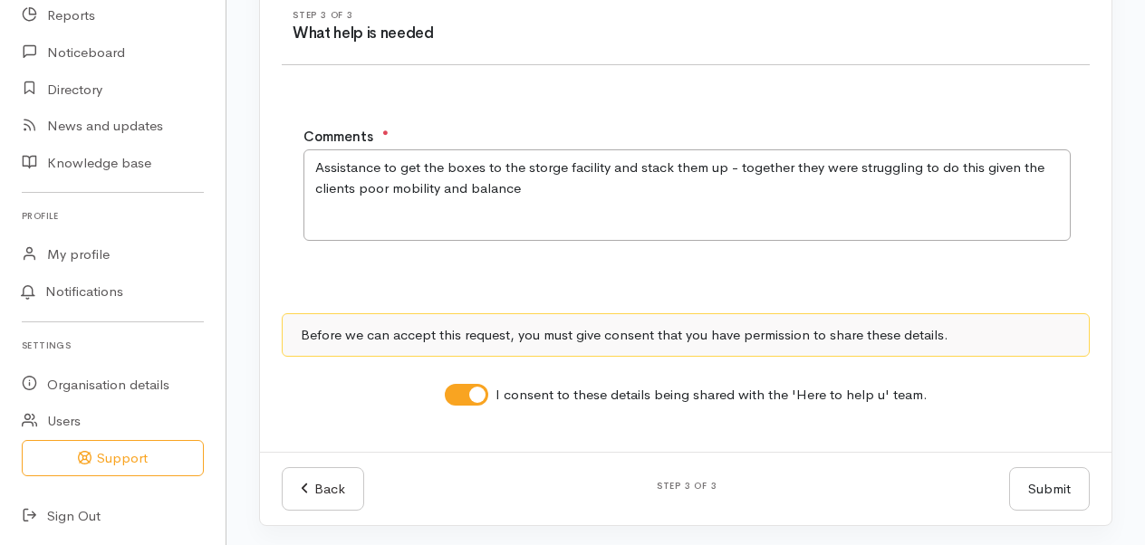
click at [1023, 486] on button "Submit" at bounding box center [1049, 489] width 81 height 44
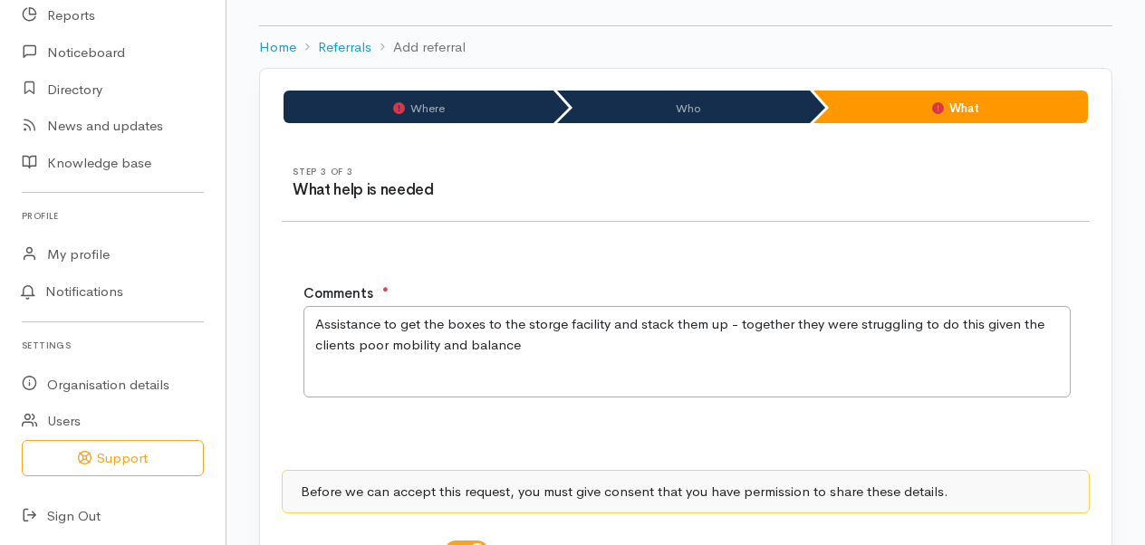
scroll to position [0, 0]
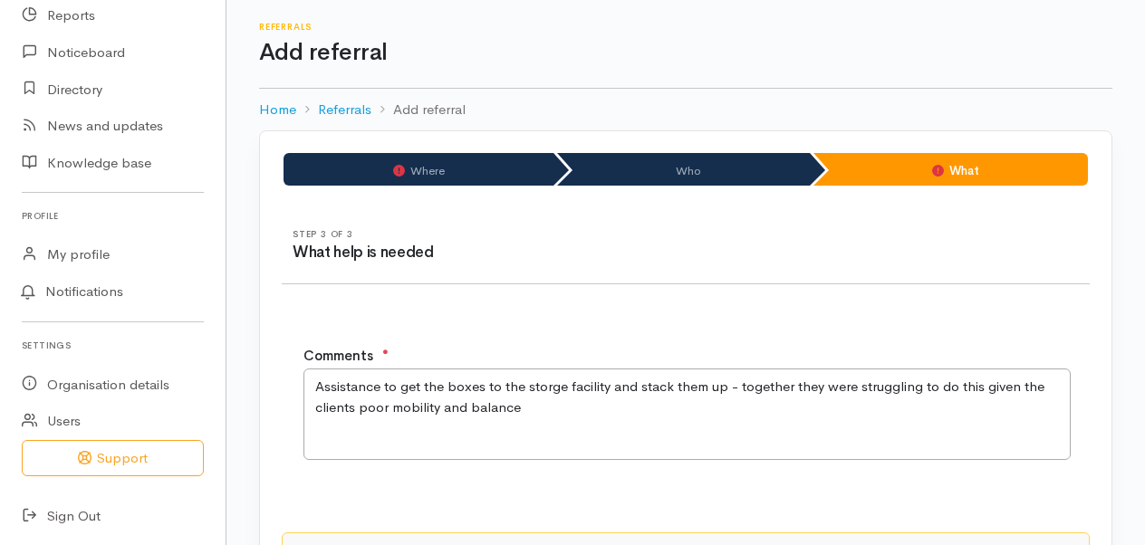
click at [610, 173] on li "Who" at bounding box center [683, 169] width 253 height 33
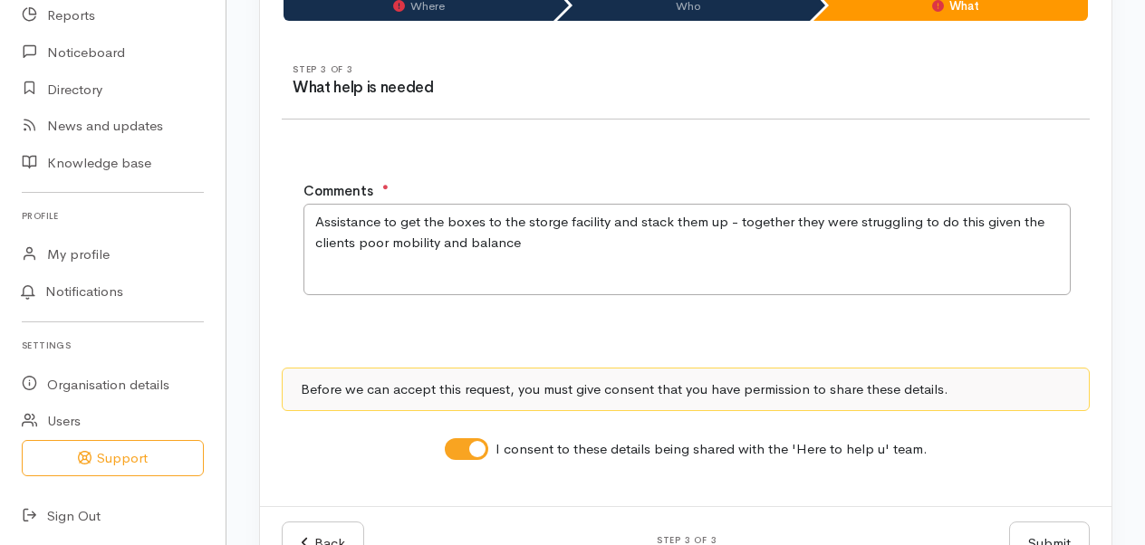
scroll to position [219, 0]
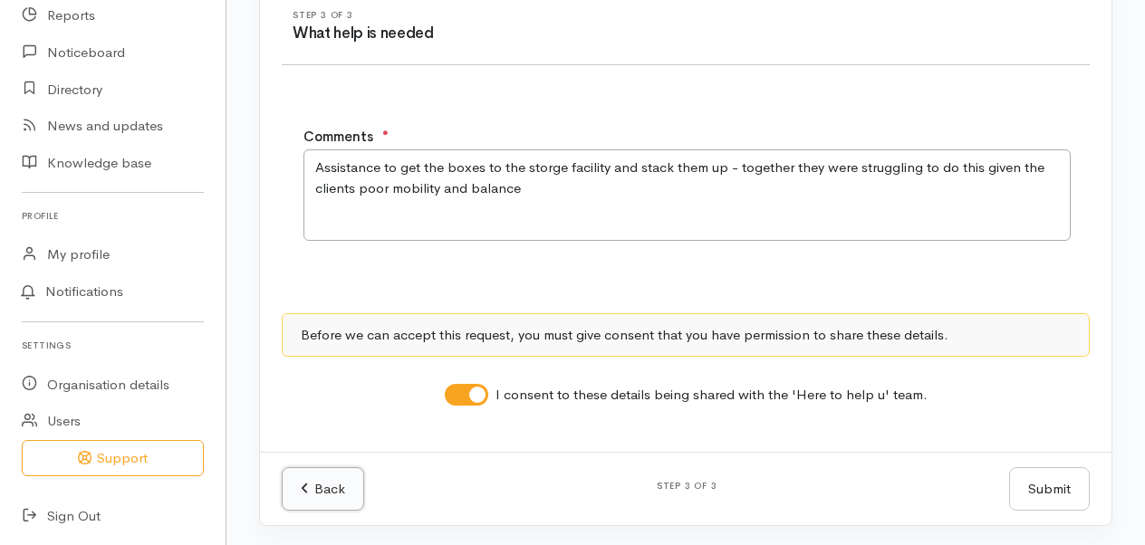
click at [346, 492] on link "Back" at bounding box center [323, 489] width 82 height 44
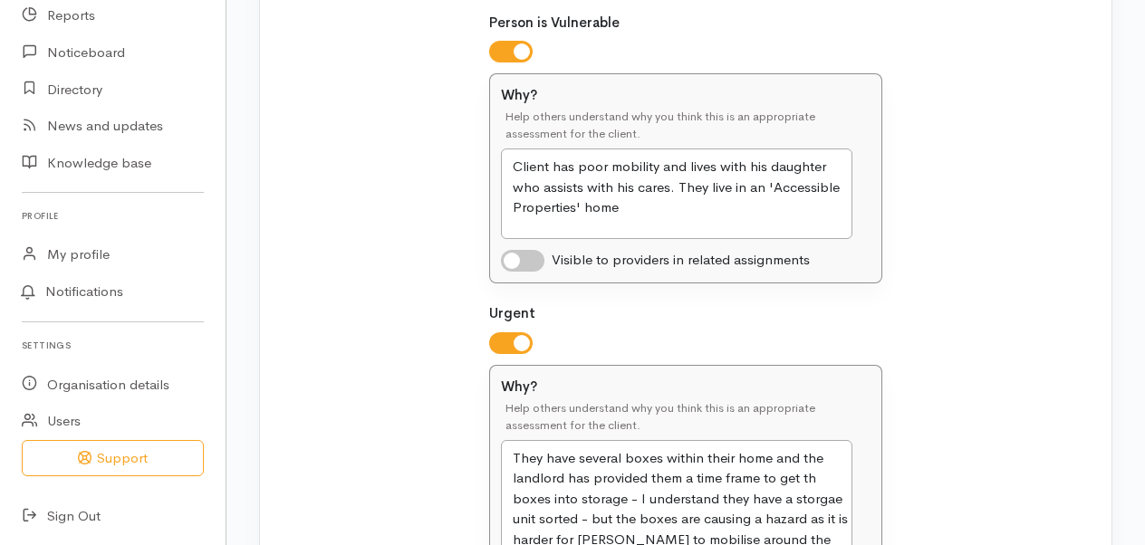
scroll to position [920, 0]
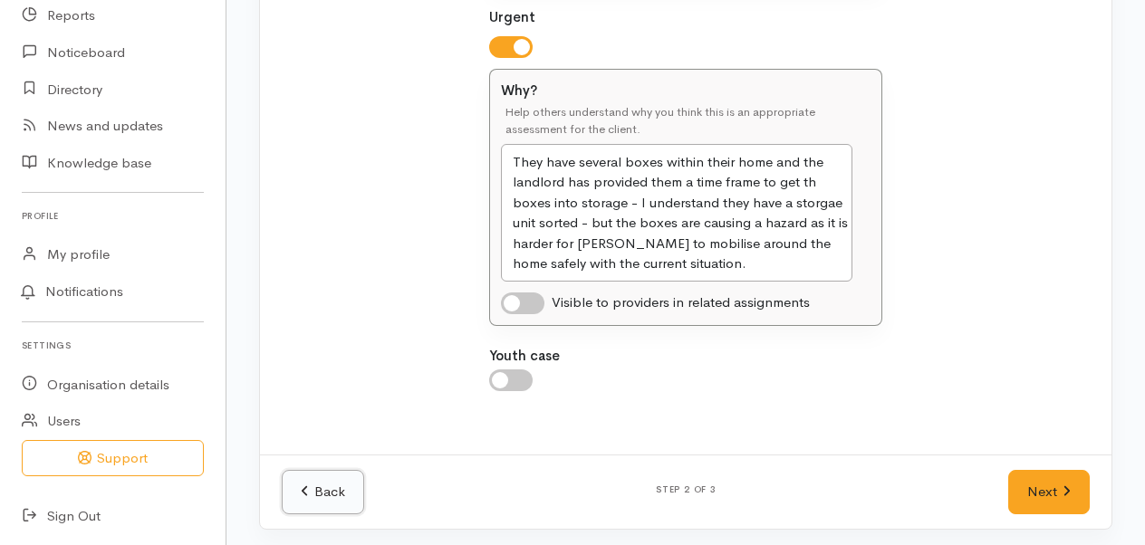
click at [308, 497] on link "Back" at bounding box center [323, 492] width 82 height 44
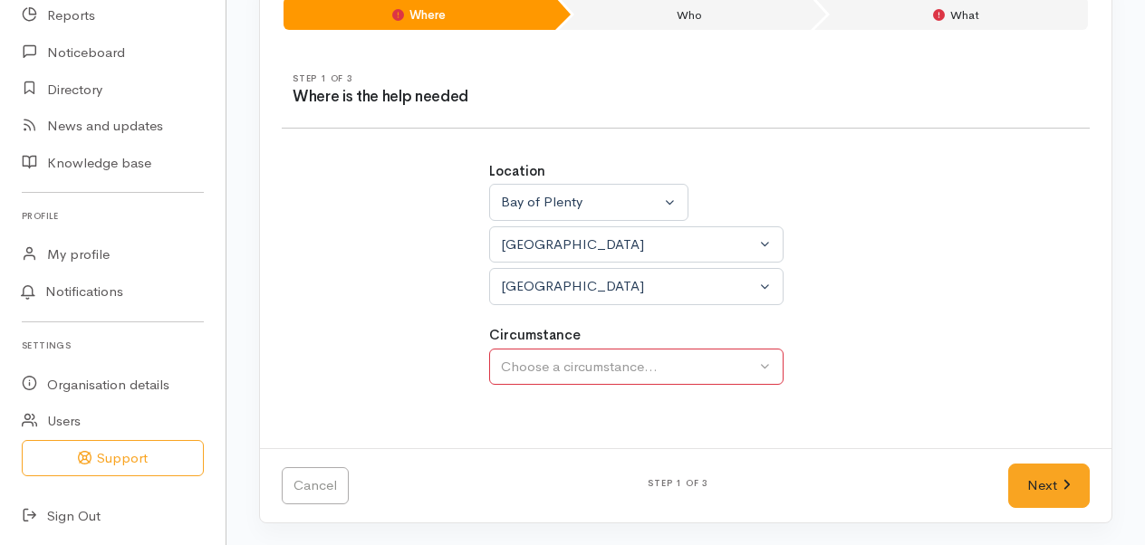
scroll to position [151, 0]
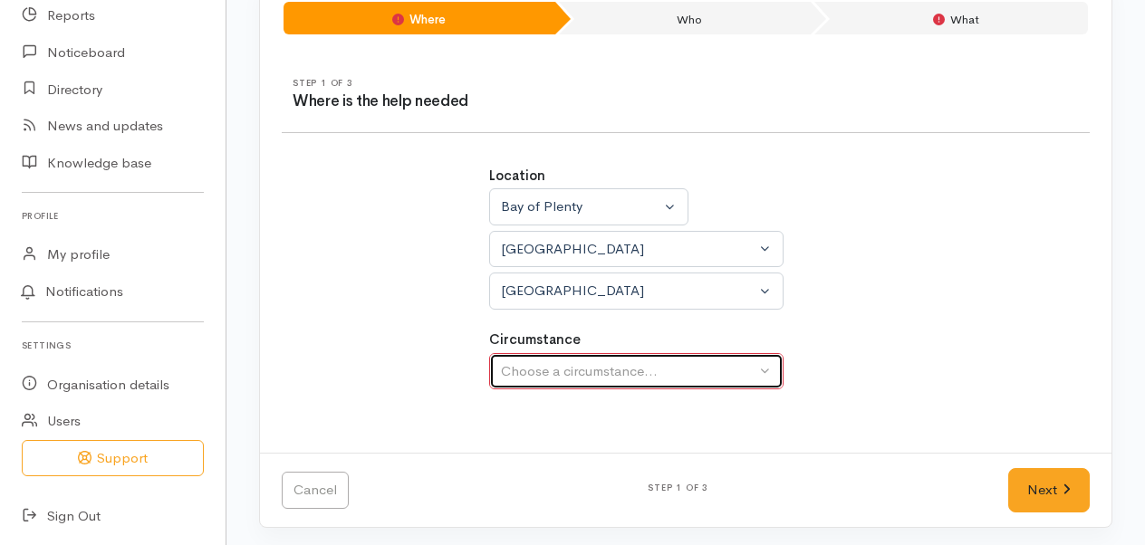
click at [736, 368] on div "Choose a circumstance..." at bounding box center [628, 371] width 254 height 21
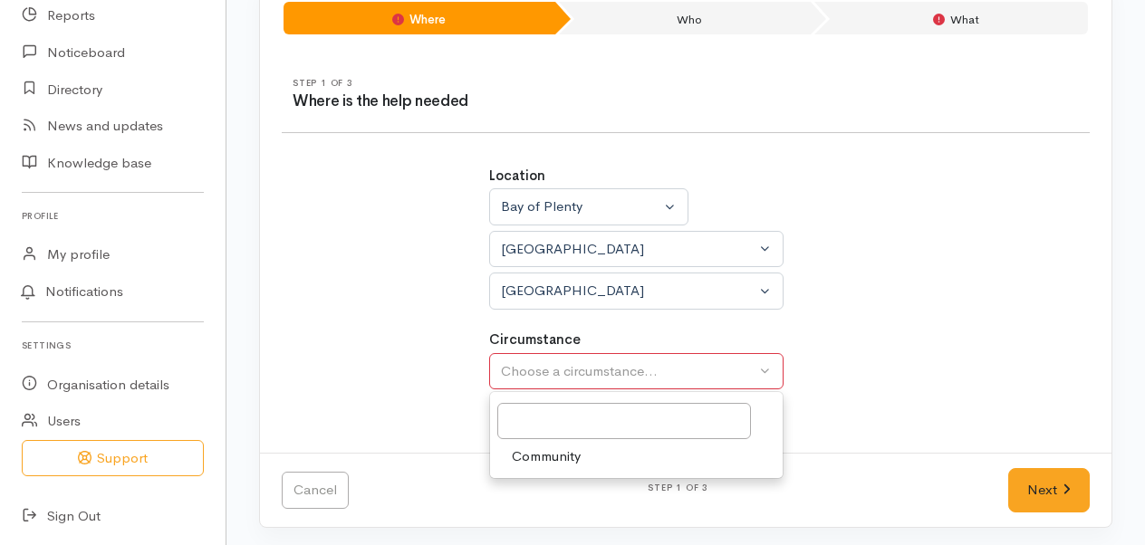
click at [551, 460] on span "Community" at bounding box center [546, 456] width 69 height 21
select select "2"
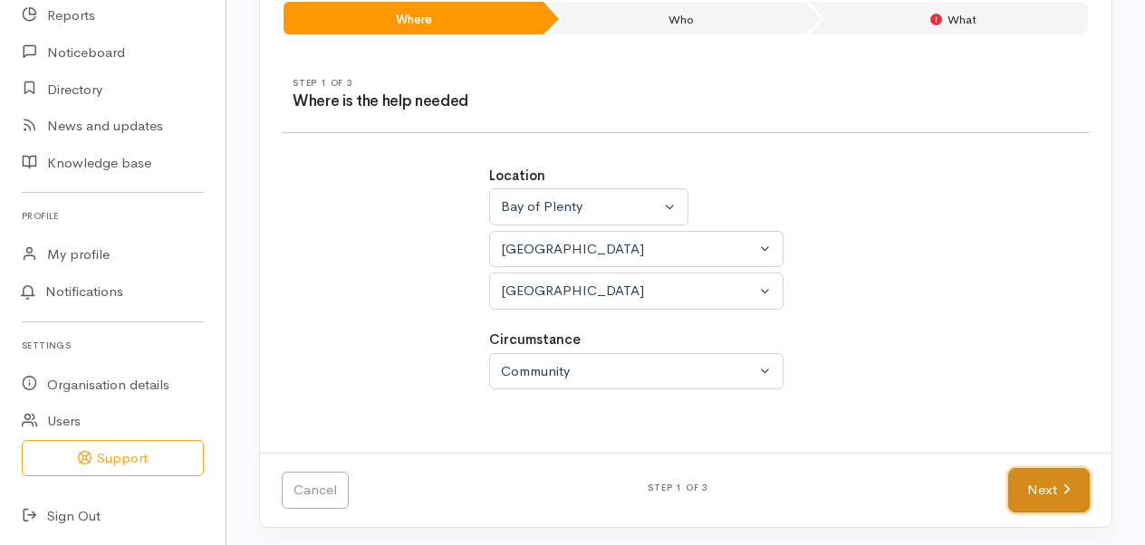
click at [1068, 486] on icon at bounding box center [1066, 489] width 6 height 10
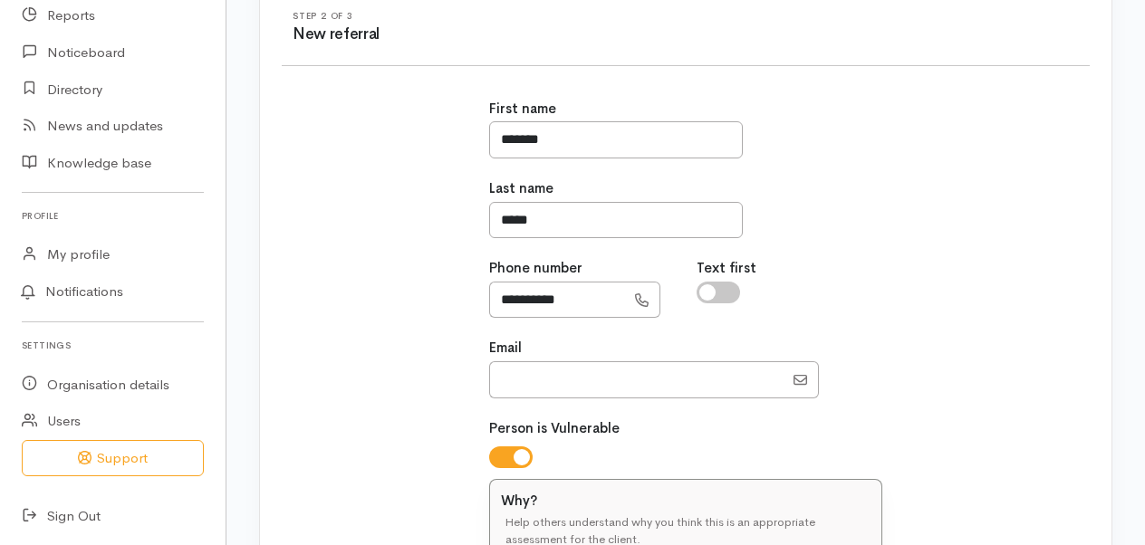
scroll to position [0, 0]
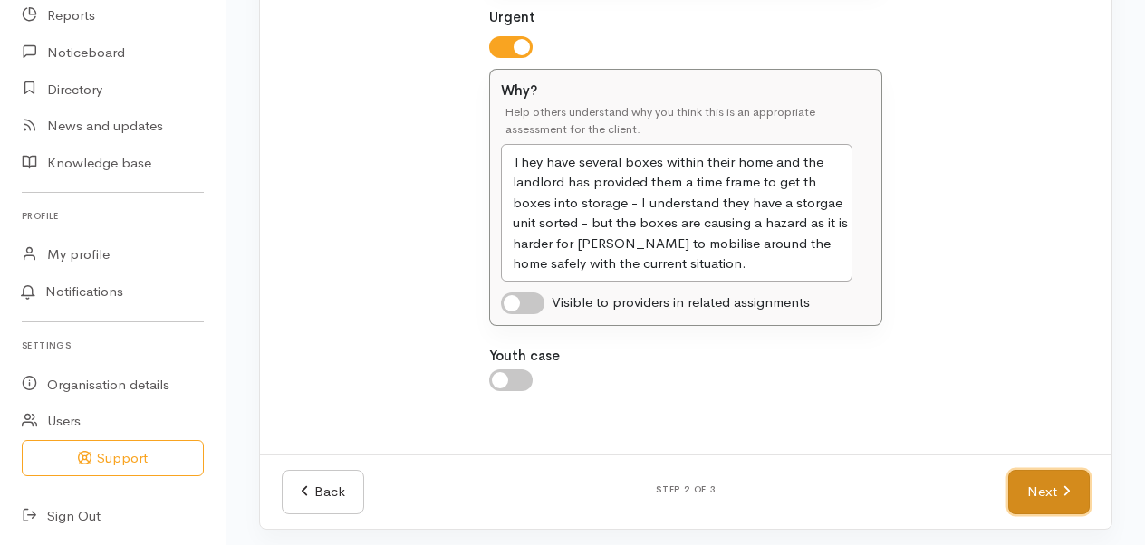
click at [1052, 487] on link "Next" at bounding box center [1048, 492] width 81 height 44
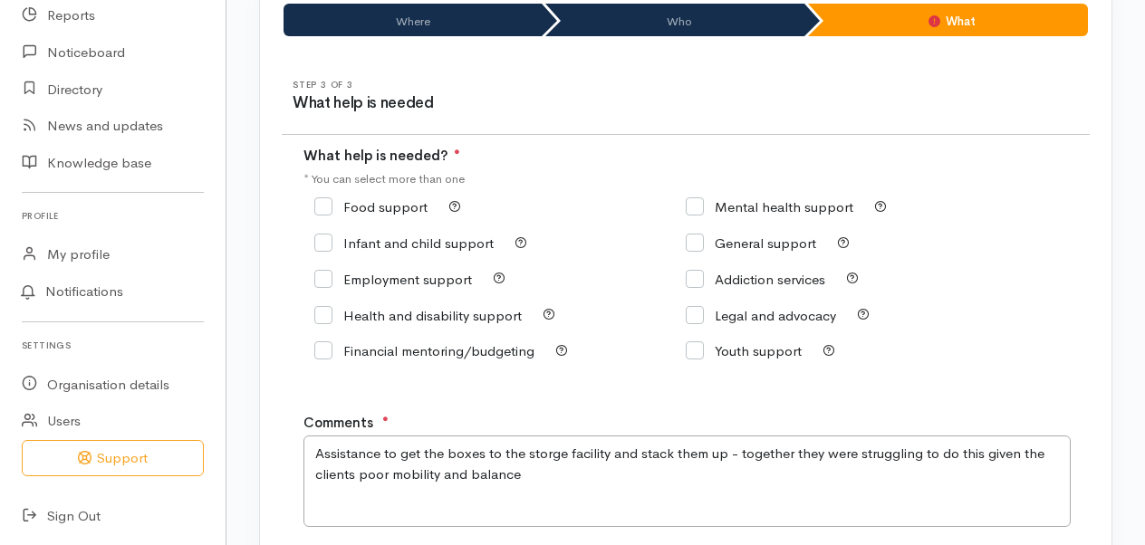
scroll to position [181, 0]
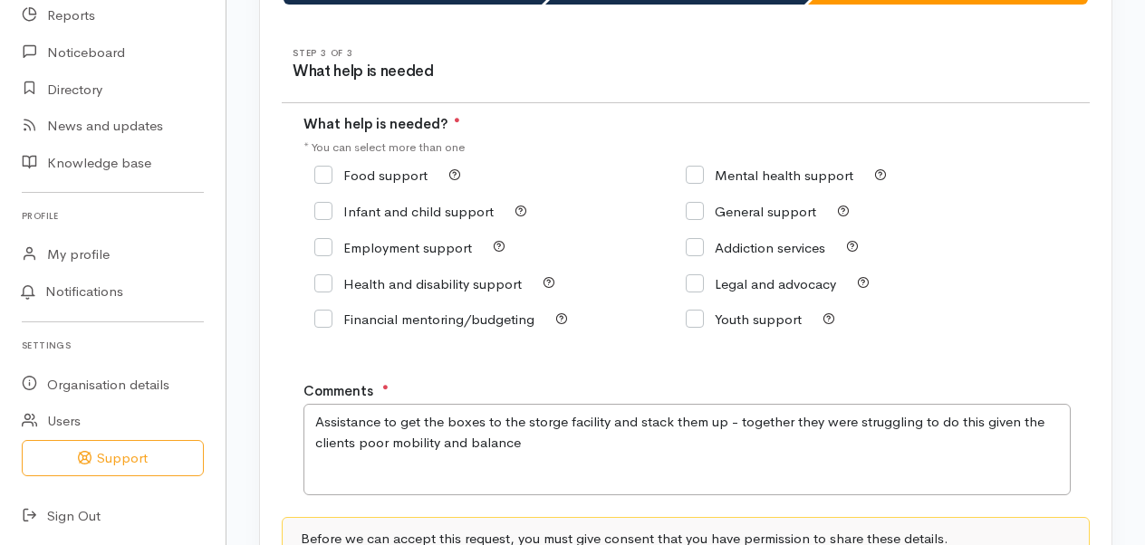
click at [703, 208] on input "General support" at bounding box center [750, 212] width 130 height 14
checkbox input "true"
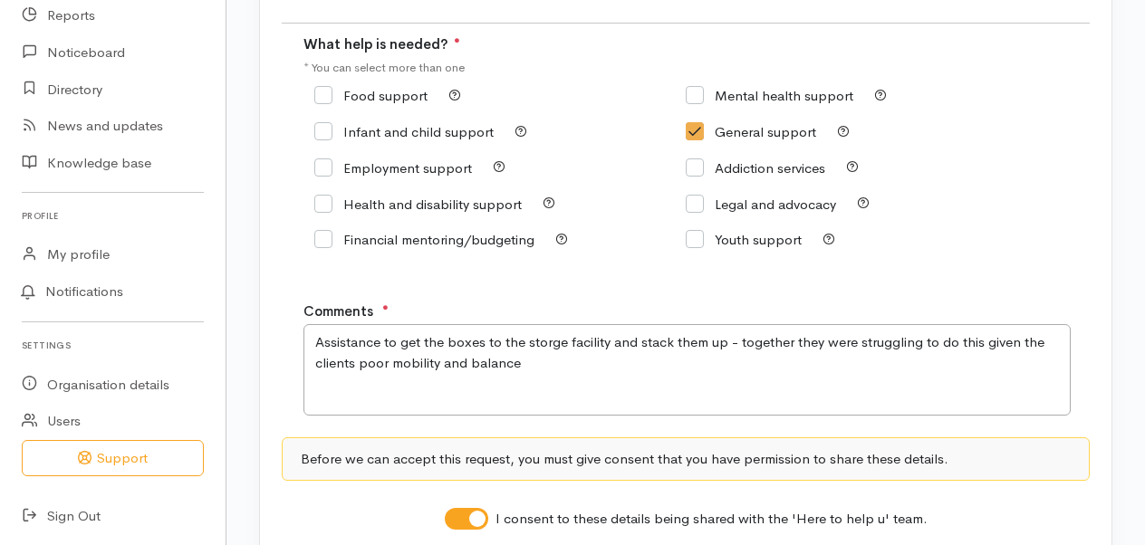
scroll to position [387, 0]
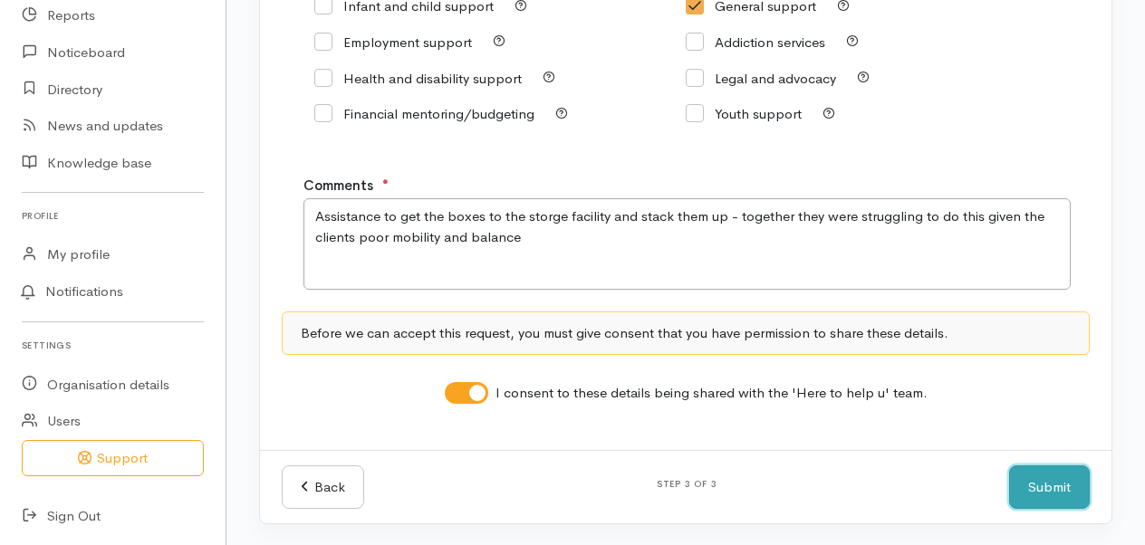
click at [1063, 483] on button "Submit" at bounding box center [1049, 487] width 81 height 44
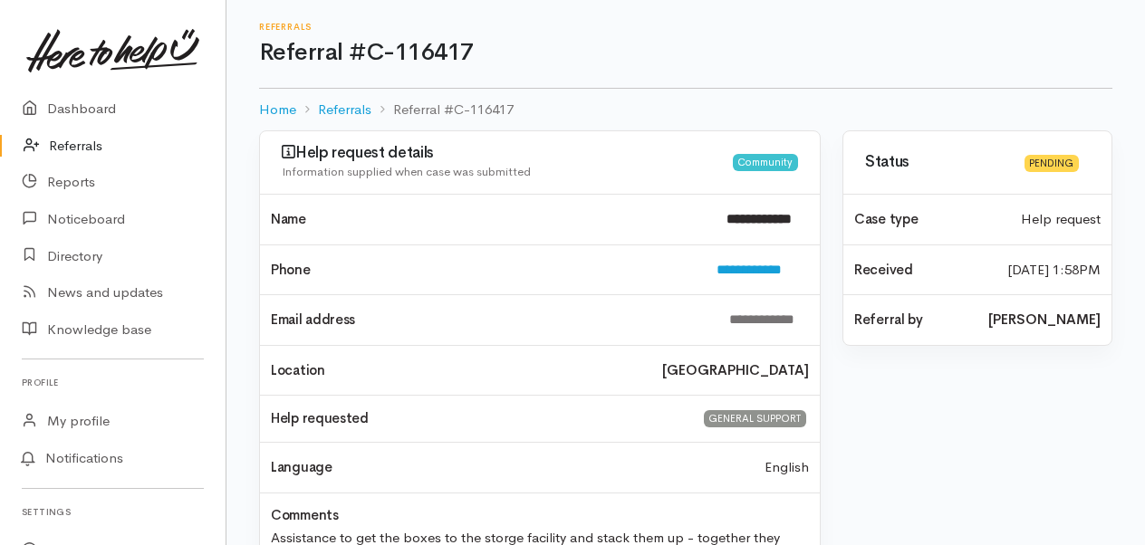
click at [77, 148] on link "Referrals" at bounding box center [112, 146] width 225 height 37
